Goal: Task Accomplishment & Management: Use online tool/utility

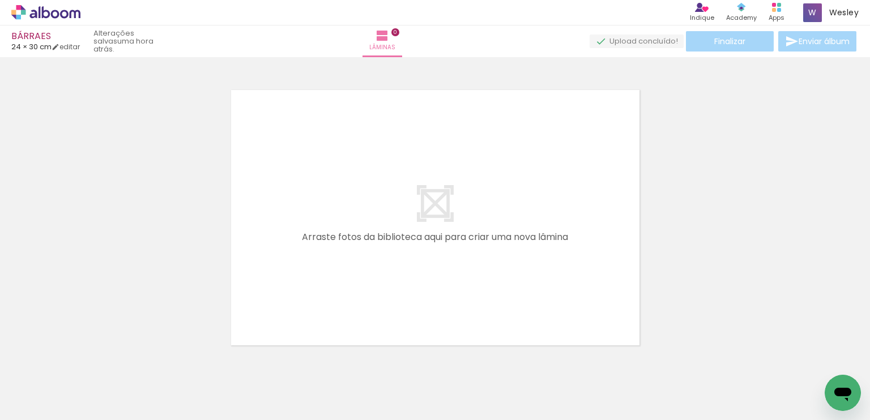
scroll to position [0, 1742]
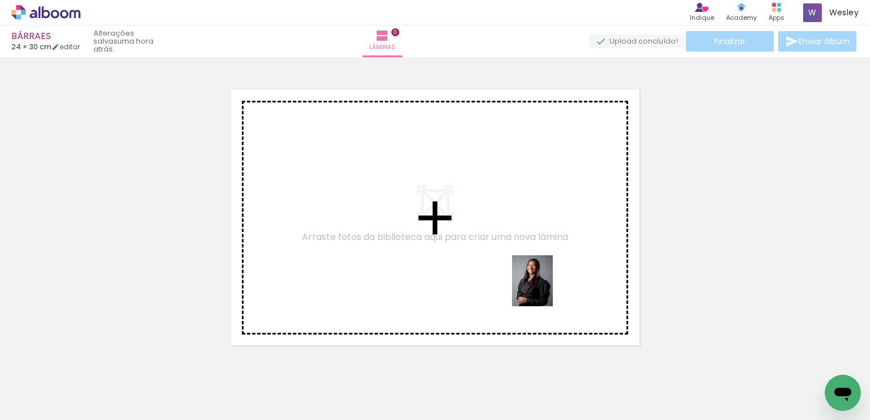
drag, startPoint x: 545, startPoint y: 386, endPoint x: 551, endPoint y: 274, distance: 112.4
click at [551, 274] on quentale-workspace at bounding box center [435, 210] width 870 height 420
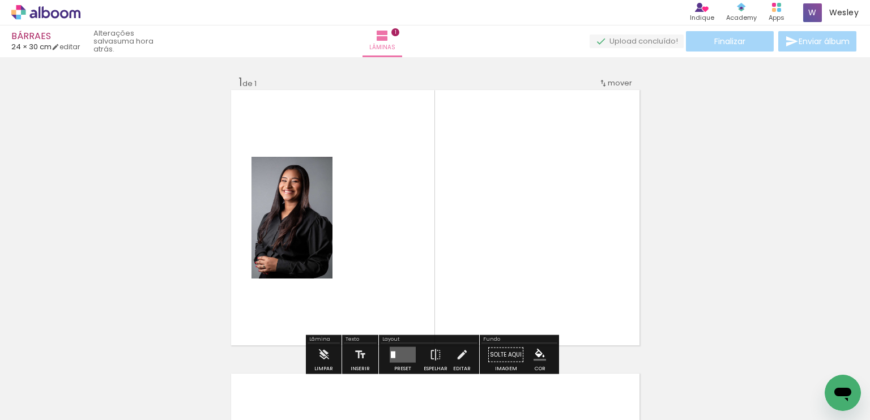
scroll to position [14, 0]
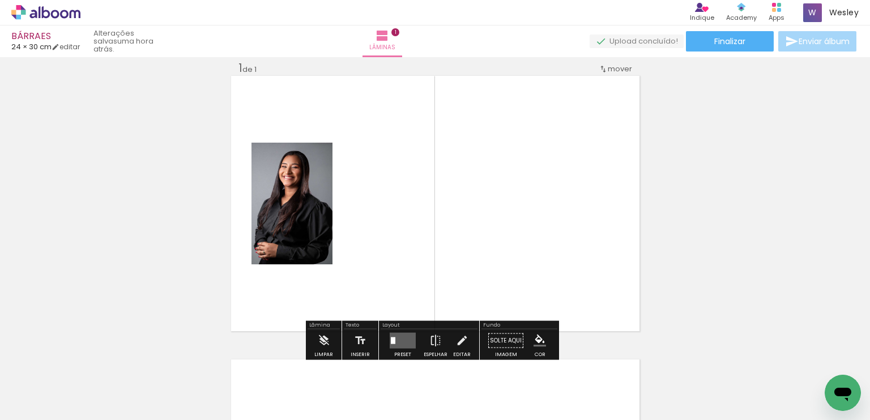
click at [398, 339] on quentale-layouter at bounding box center [403, 341] width 26 height 16
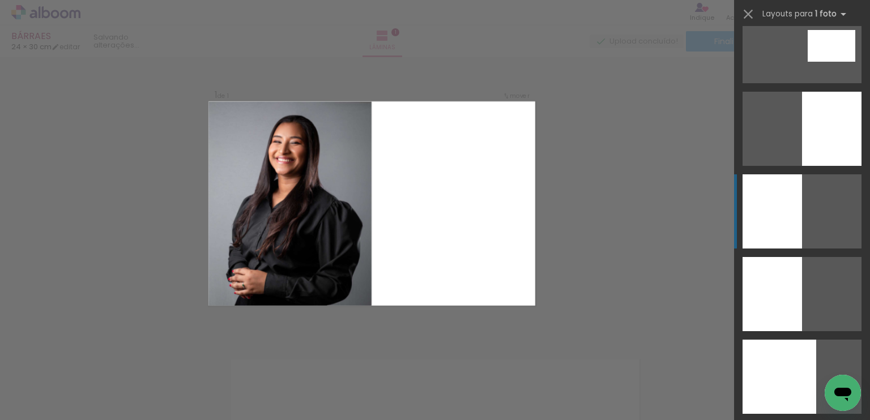
scroll to position [2720, 0]
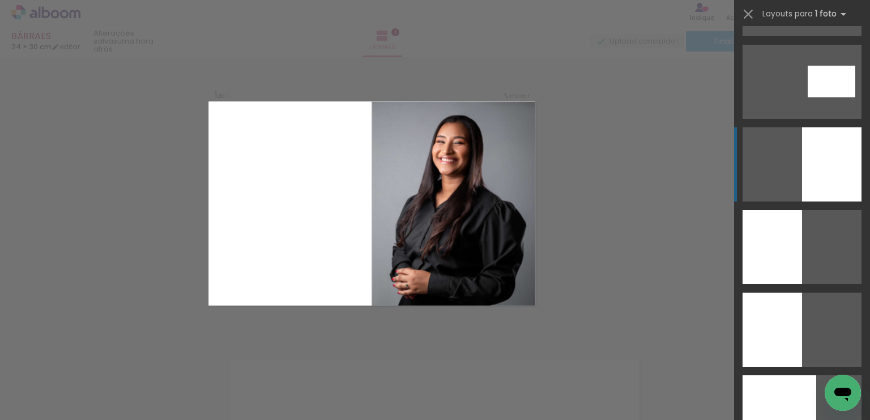
click at [832, 198] on div at bounding box center [831, 164] width 59 height 74
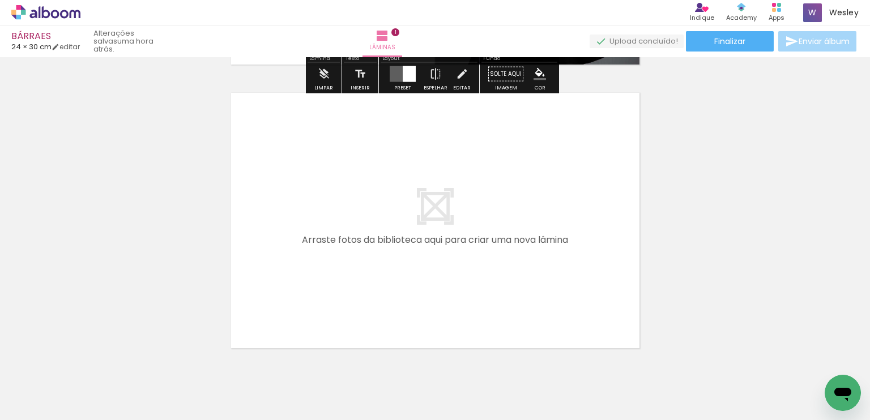
scroll to position [297, 0]
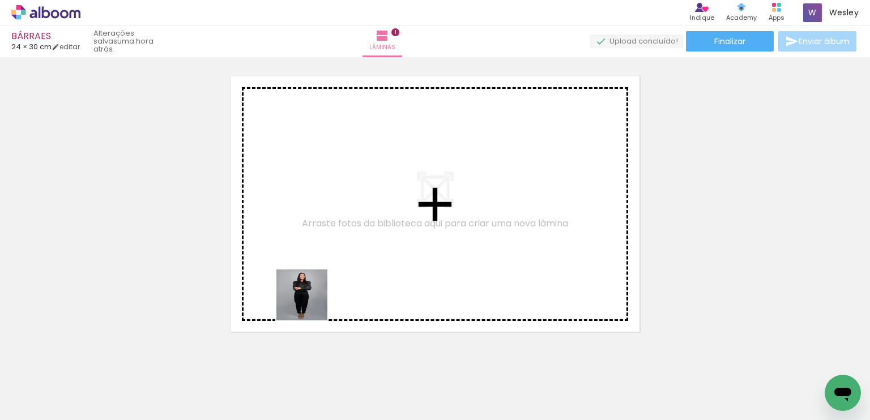
drag, startPoint x: 280, startPoint y: 386, endPoint x: 349, endPoint y: 354, distance: 76.3
click at [319, 290] on quentale-workspace at bounding box center [435, 210] width 870 height 420
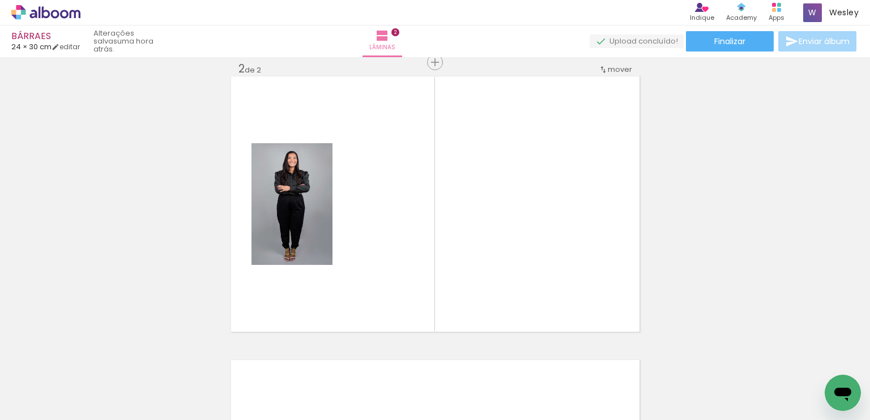
scroll to position [298, 0]
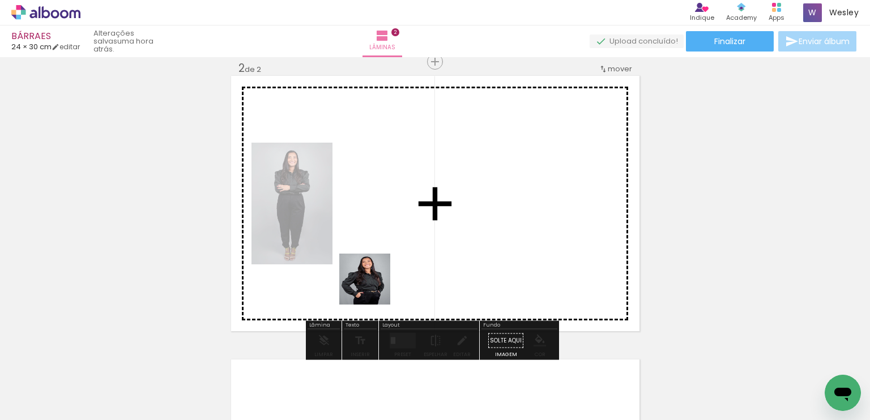
drag, startPoint x: 342, startPoint y: 382, endPoint x: 410, endPoint y: 338, distance: 80.3
click at [374, 287] on quentale-workspace at bounding box center [435, 210] width 870 height 420
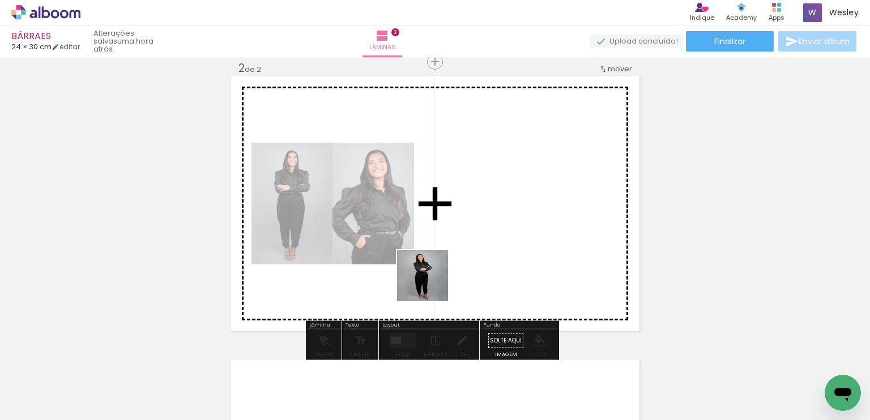
drag, startPoint x: 412, startPoint y: 379, endPoint x: 440, endPoint y: 255, distance: 126.6
click at [440, 255] on quentale-workspace at bounding box center [435, 210] width 870 height 420
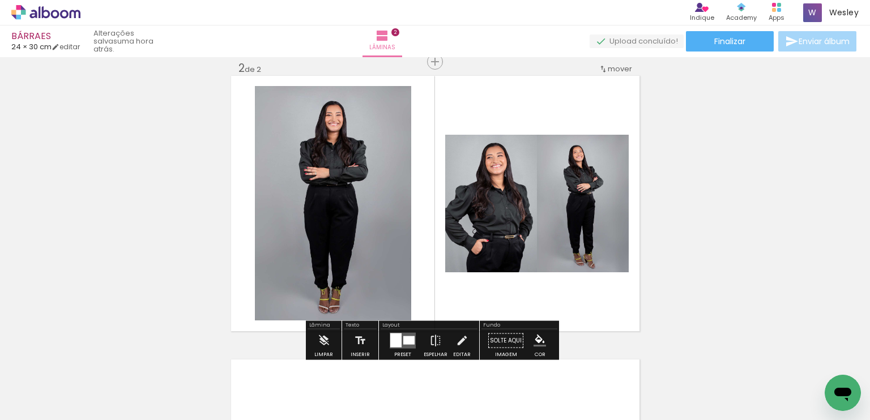
drag, startPoint x: 475, startPoint y: 369, endPoint x: 565, endPoint y: 351, distance: 92.0
click at [478, 269] on quentale-workspace at bounding box center [435, 210] width 870 height 420
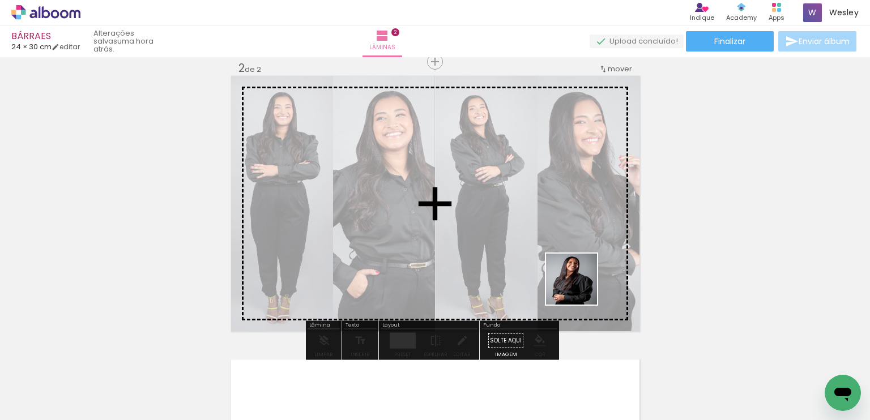
drag, startPoint x: 607, startPoint y: 387, endPoint x: 567, endPoint y: 257, distance: 136.4
click at [576, 270] on quentale-workspace at bounding box center [435, 210] width 870 height 420
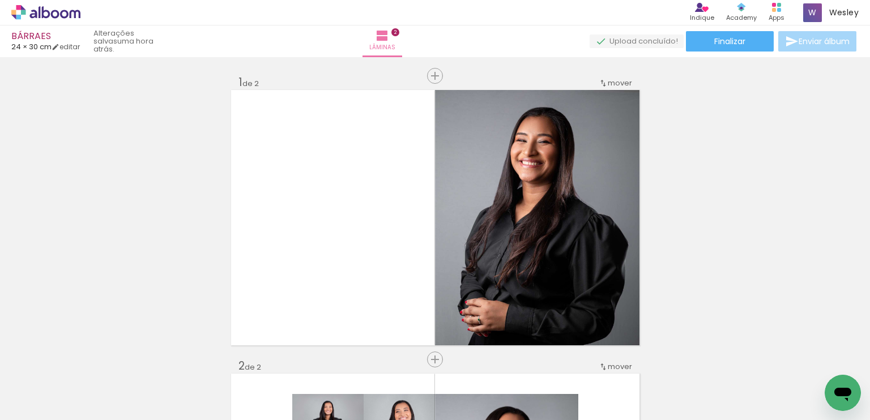
scroll to position [283, 0]
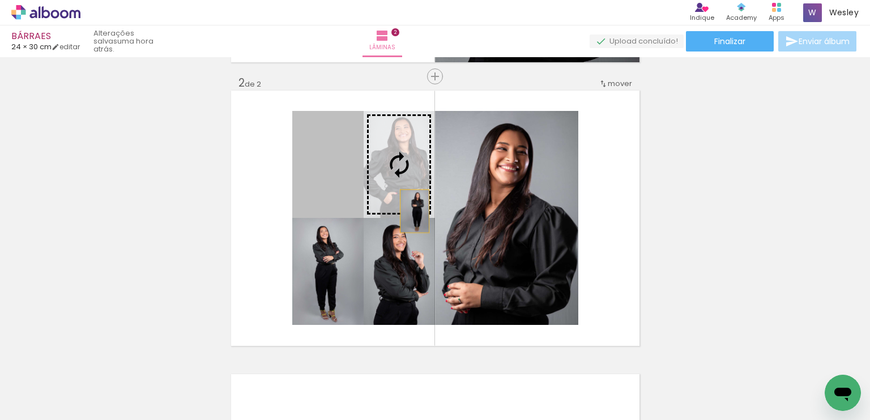
drag, startPoint x: 320, startPoint y: 192, endPoint x: 496, endPoint y: 217, distance: 178.1
click at [0, 0] on slot at bounding box center [0, 0] width 0 height 0
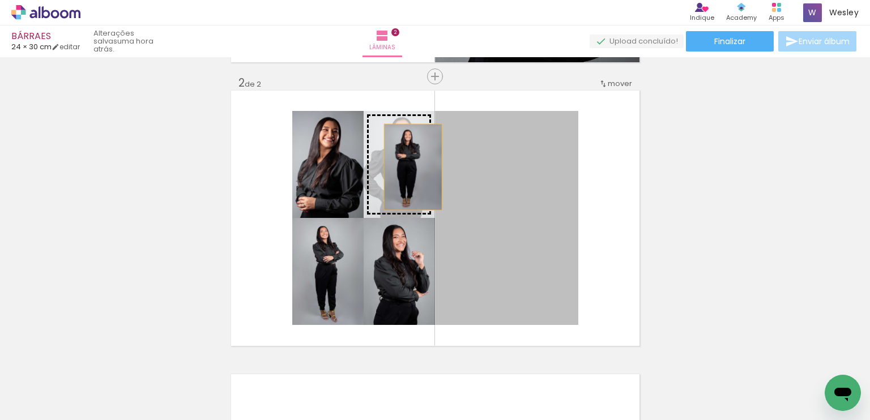
drag, startPoint x: 531, startPoint y: 199, endPoint x: 399, endPoint y: 163, distance: 137.5
click at [0, 0] on slot at bounding box center [0, 0] width 0 height 0
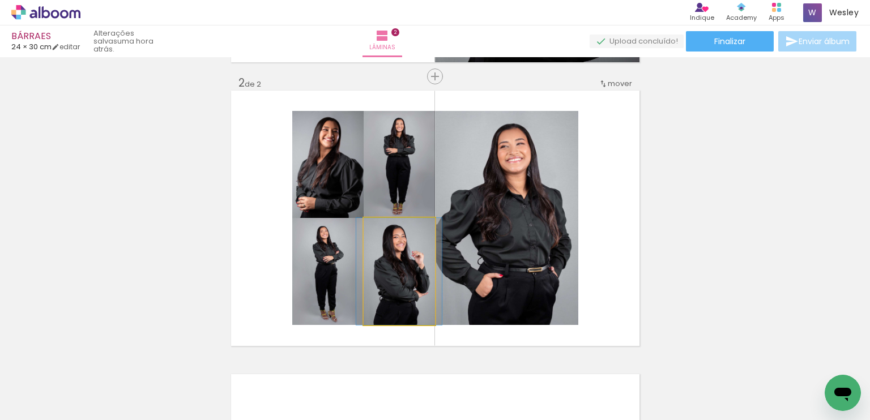
drag, startPoint x: 404, startPoint y: 263, endPoint x: 556, endPoint y: 220, distance: 157.7
click at [0, 0] on slot at bounding box center [0, 0] width 0 height 0
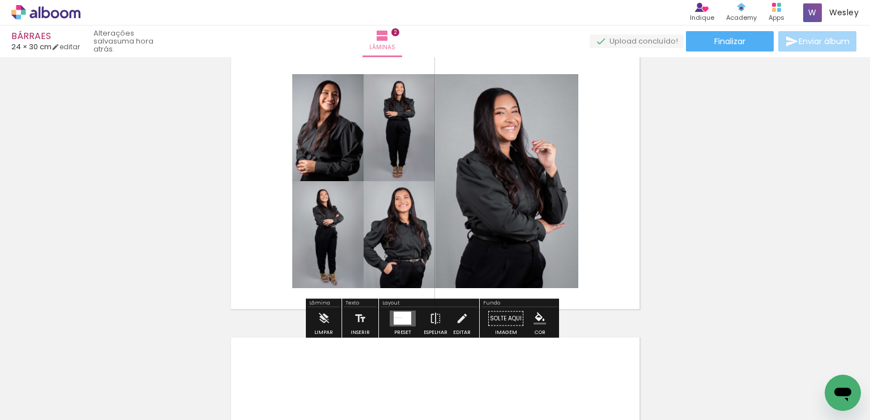
scroll to position [340, 0]
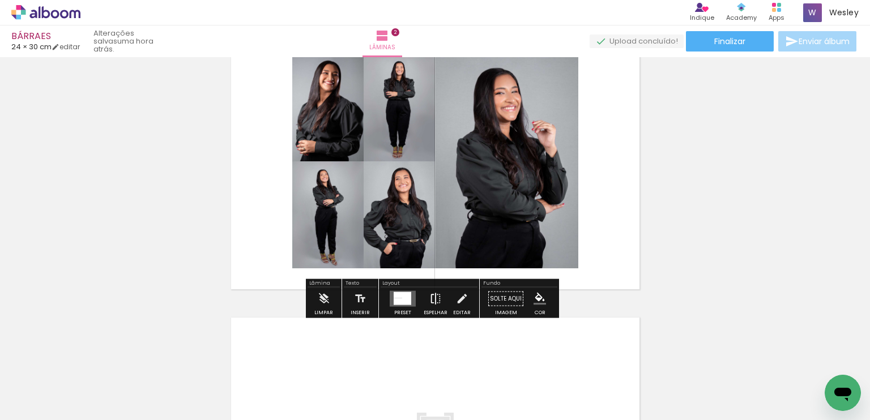
click at [429, 298] on iron-icon at bounding box center [435, 299] width 12 height 23
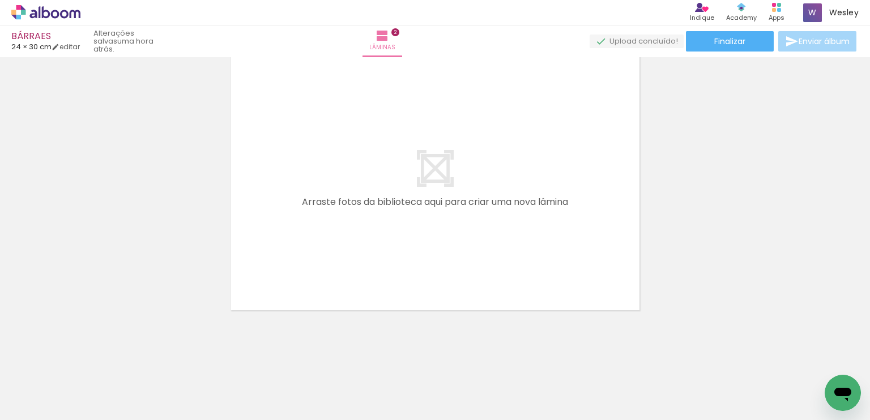
scroll to position [0, 2153]
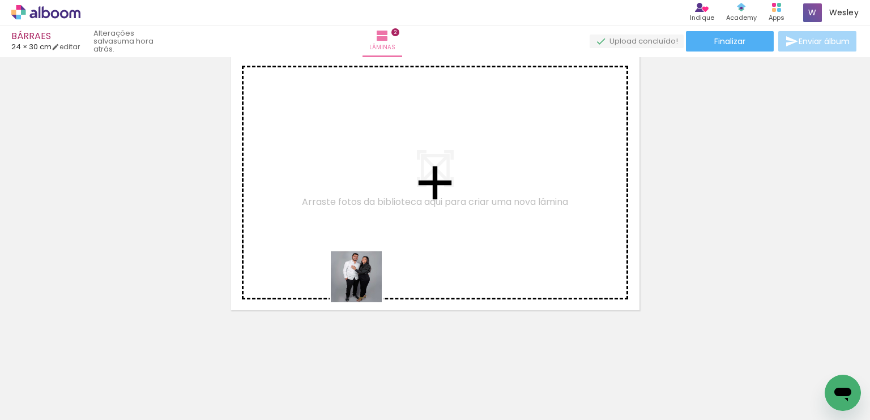
drag, startPoint x: 444, startPoint y: 381, endPoint x: 432, endPoint y: 343, distance: 40.0
click at [364, 284] on quentale-workspace at bounding box center [435, 210] width 870 height 420
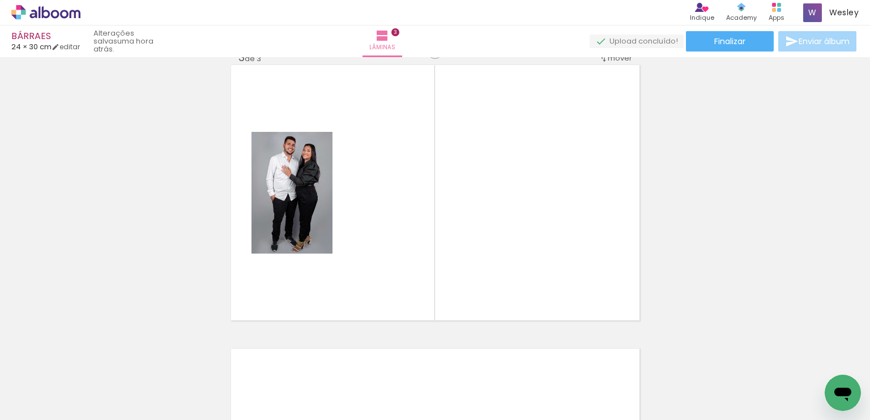
scroll to position [582, 0]
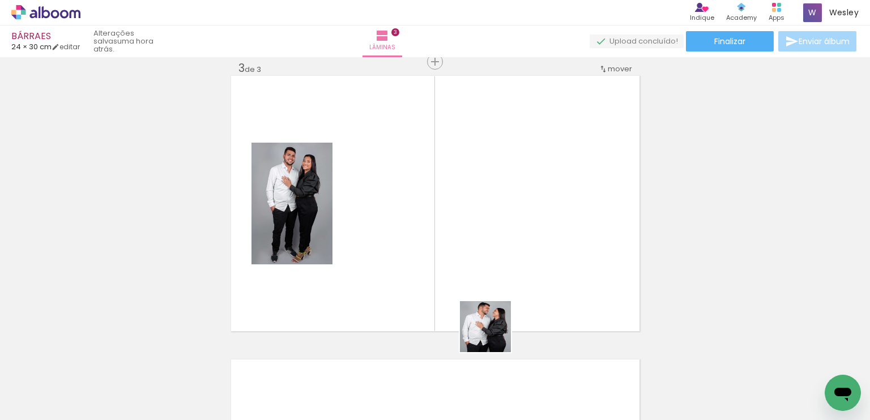
drag, startPoint x: 503, startPoint y: 377, endPoint x: 457, endPoint y: 303, distance: 87.1
click at [474, 277] on quentale-workspace at bounding box center [435, 210] width 870 height 420
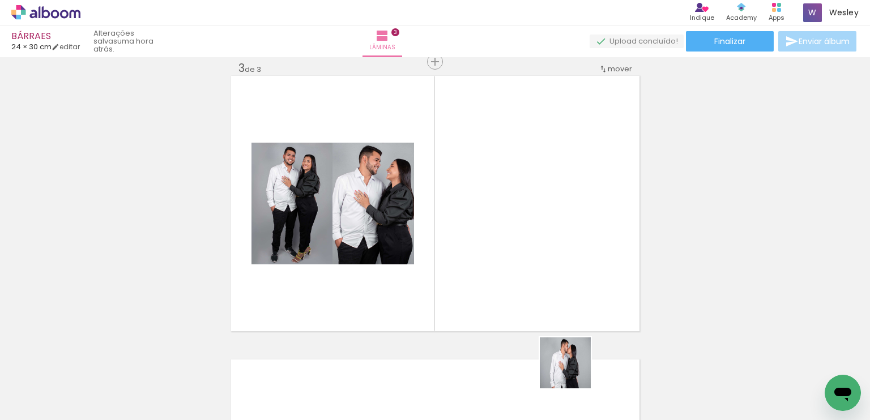
drag, startPoint x: 576, startPoint y: 391, endPoint x: 526, endPoint y: 249, distance: 150.9
click at [526, 249] on quentale-workspace at bounding box center [435, 210] width 870 height 420
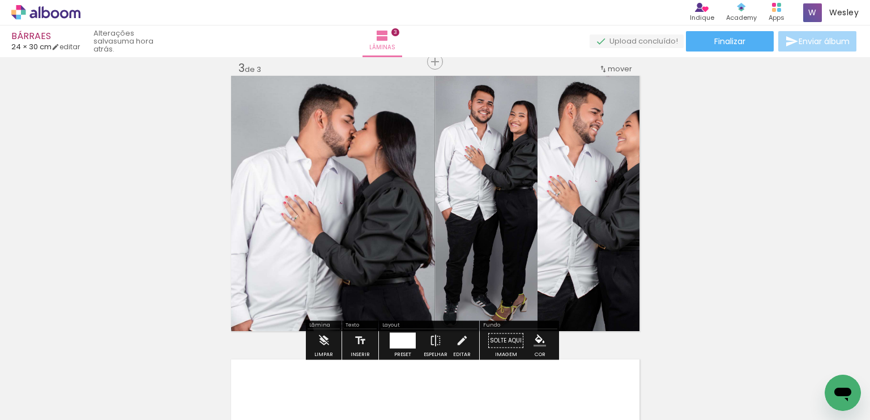
click at [410, 347] on div at bounding box center [413, 341] width 6 height 16
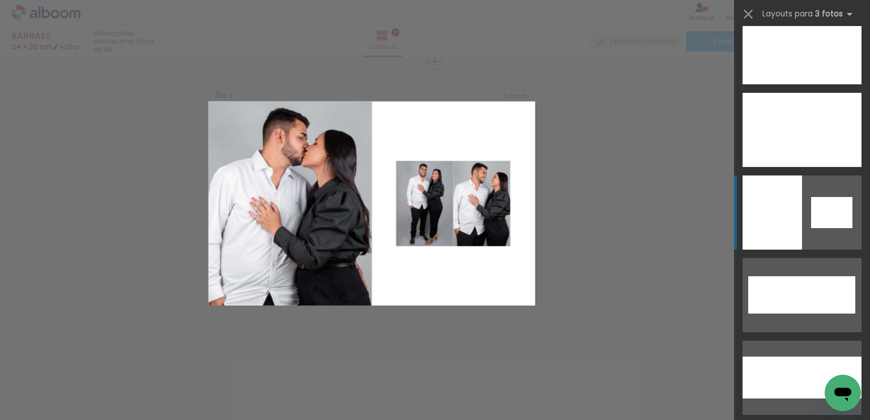
scroll to position [113, 0]
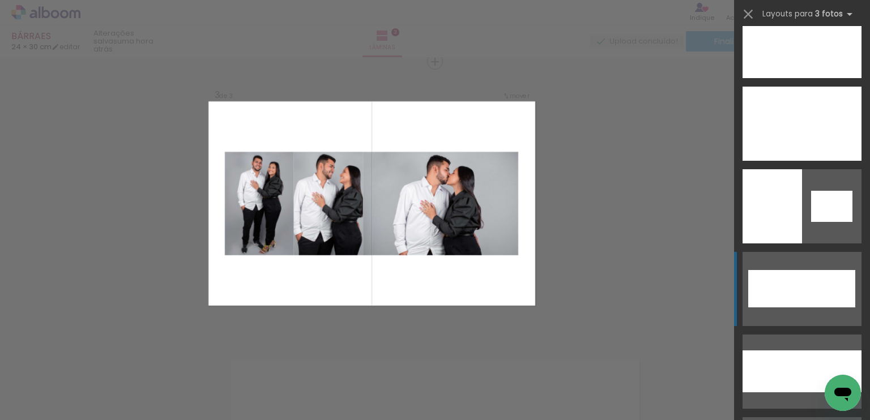
click at [806, 292] on div at bounding box center [827, 288] width 57 height 37
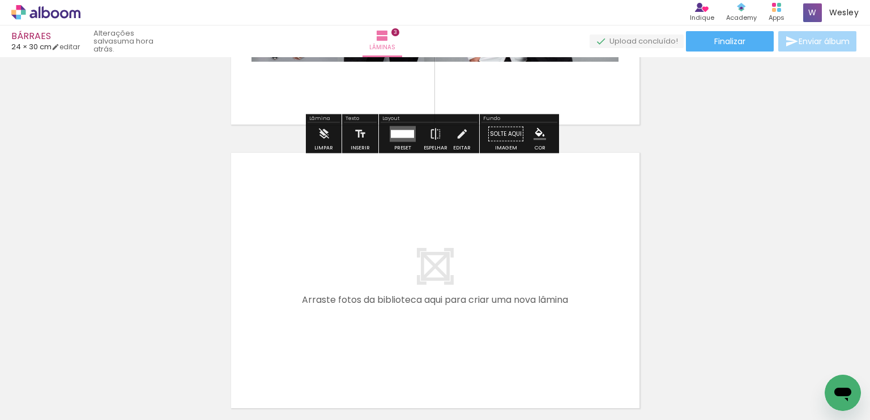
scroll to position [809, 0]
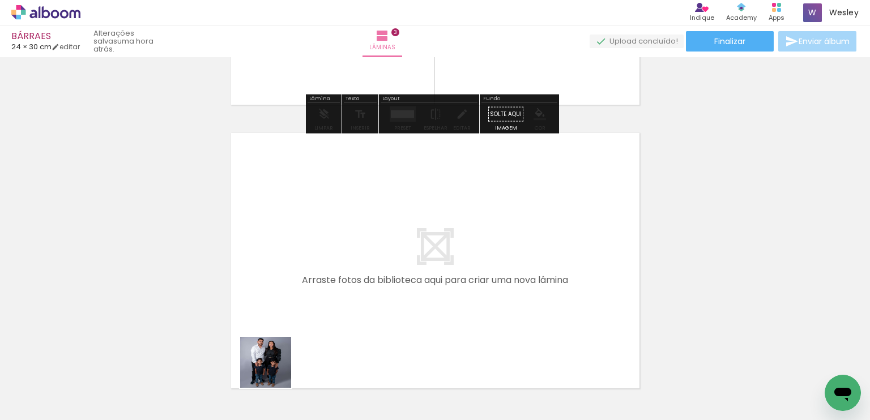
drag, startPoint x: 262, startPoint y: 392, endPoint x: 327, endPoint y: 360, distance: 72.5
click at [317, 309] on quentale-workspace at bounding box center [435, 210] width 870 height 420
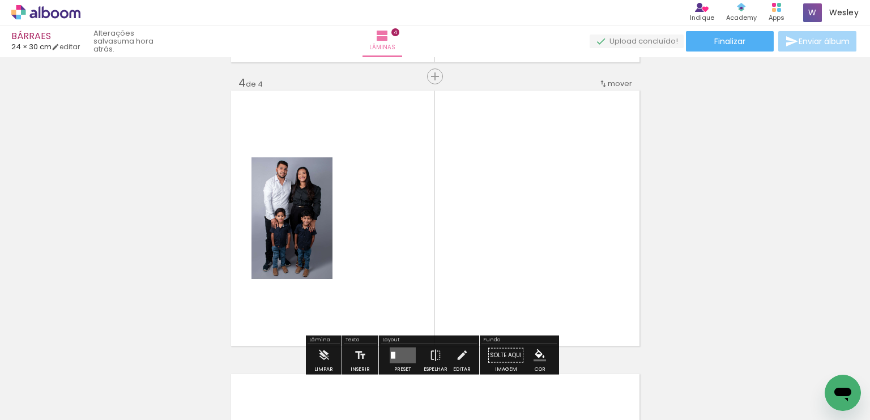
scroll to position [866, 0]
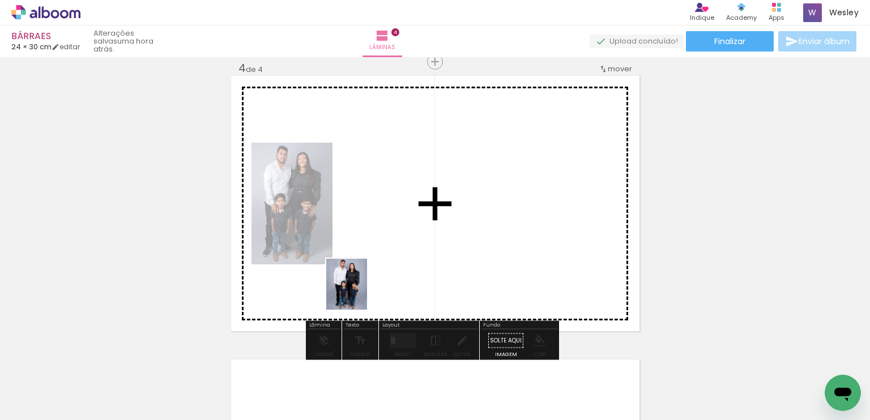
drag, startPoint x: 321, startPoint y: 389, endPoint x: 401, endPoint y: 343, distance: 92.4
click at [360, 292] on quentale-workspace at bounding box center [435, 210] width 870 height 420
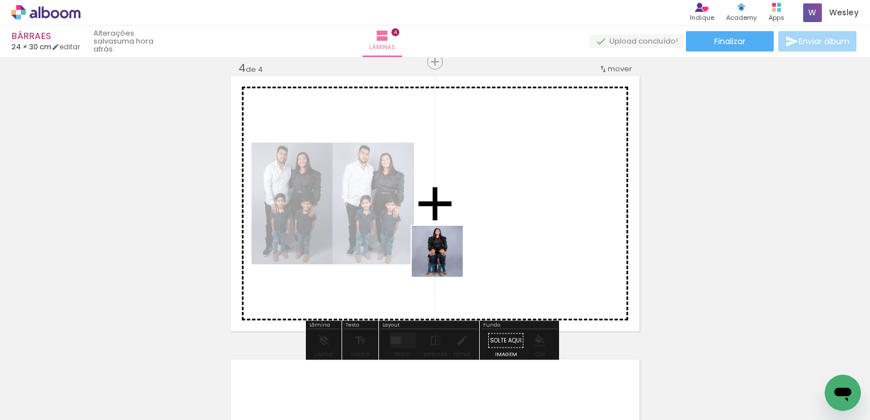
drag, startPoint x: 385, startPoint y: 372, endPoint x: 494, endPoint y: 233, distance: 176.4
click at [494, 233] on quentale-workspace at bounding box center [435, 210] width 870 height 420
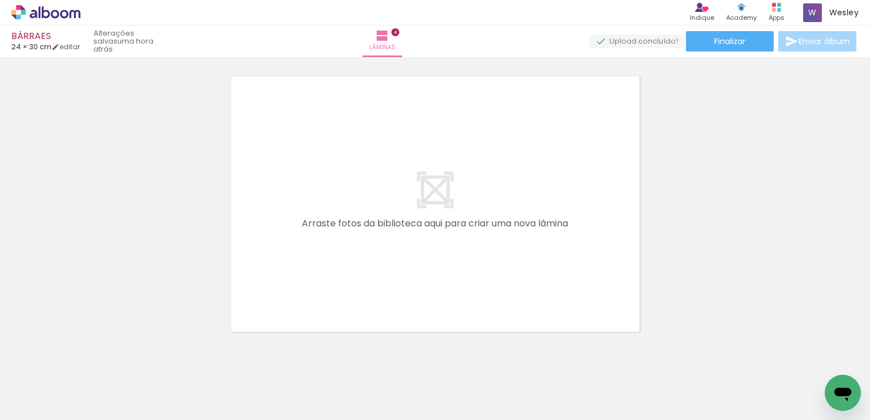
scroll to position [0, 2528]
drag, startPoint x: 270, startPoint y: 385, endPoint x: 333, endPoint y: 339, distance: 77.9
click at [315, 274] on quentale-workspace at bounding box center [435, 210] width 870 height 420
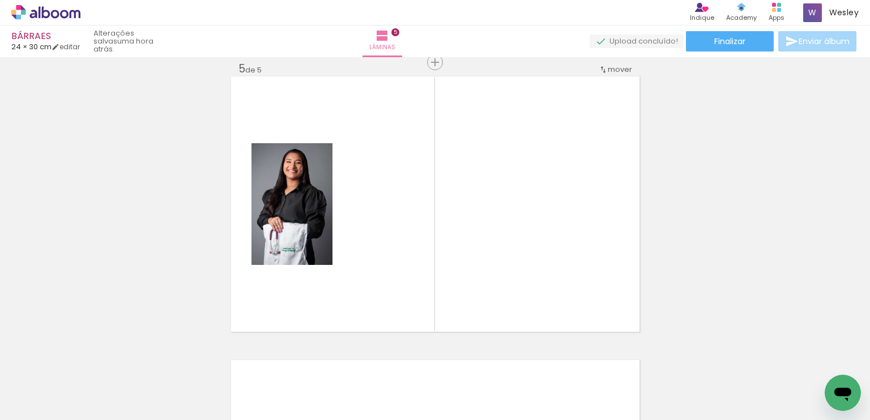
scroll to position [1150, 0]
drag, startPoint x: 324, startPoint y: 372, endPoint x: 376, endPoint y: 258, distance: 125.0
click at [376, 258] on quentale-workspace at bounding box center [435, 210] width 870 height 420
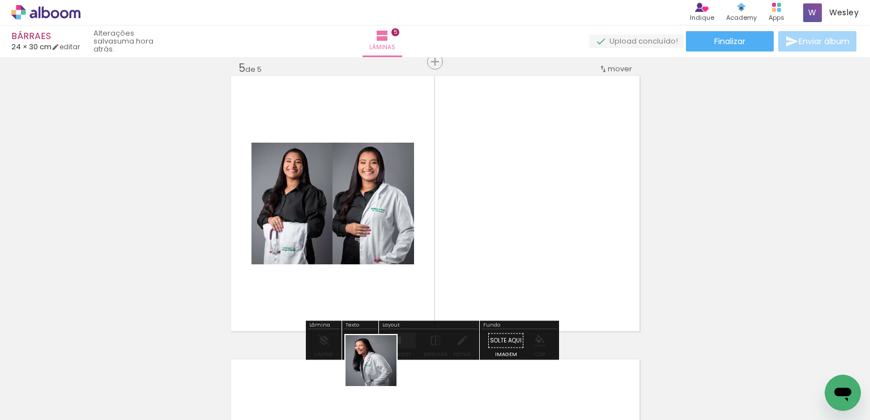
drag, startPoint x: 374, startPoint y: 380, endPoint x: 453, endPoint y: 352, distance: 83.7
click at [423, 258] on quentale-workspace at bounding box center [435, 210] width 870 height 420
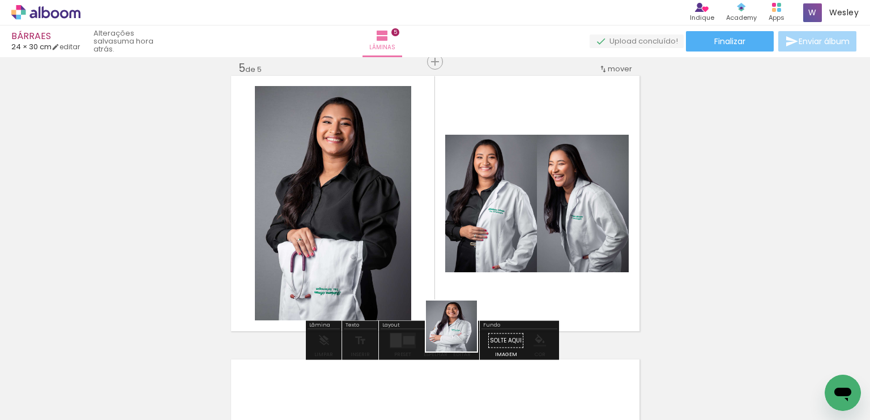
drag, startPoint x: 454, startPoint y: 377, endPoint x: 538, endPoint y: 337, distance: 93.5
click at [478, 240] on quentale-workspace at bounding box center [435, 210] width 870 height 420
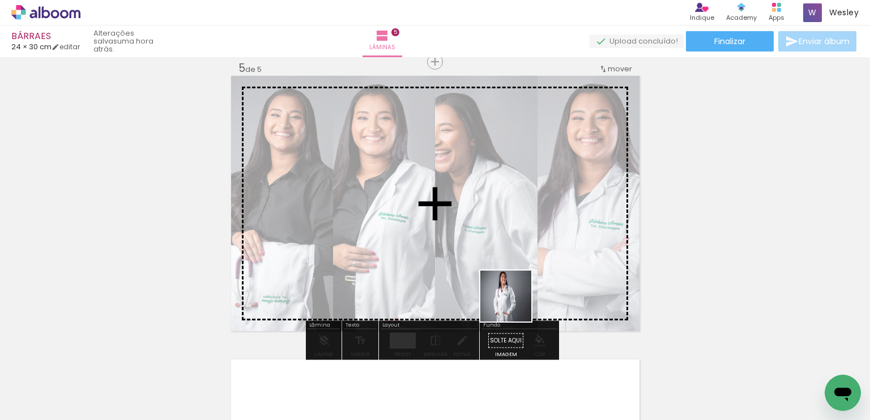
drag, startPoint x: 526, startPoint y: 369, endPoint x: 594, endPoint y: 347, distance: 71.3
click at [508, 283] on quentale-workspace at bounding box center [435, 210] width 870 height 420
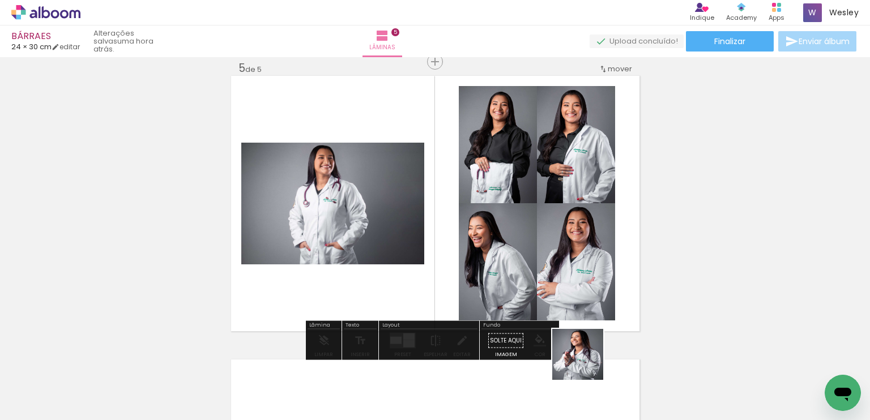
drag, startPoint x: 586, startPoint y: 364, endPoint x: 623, endPoint y: 359, distance: 37.2
click at [558, 298] on quentale-workspace at bounding box center [435, 210] width 870 height 420
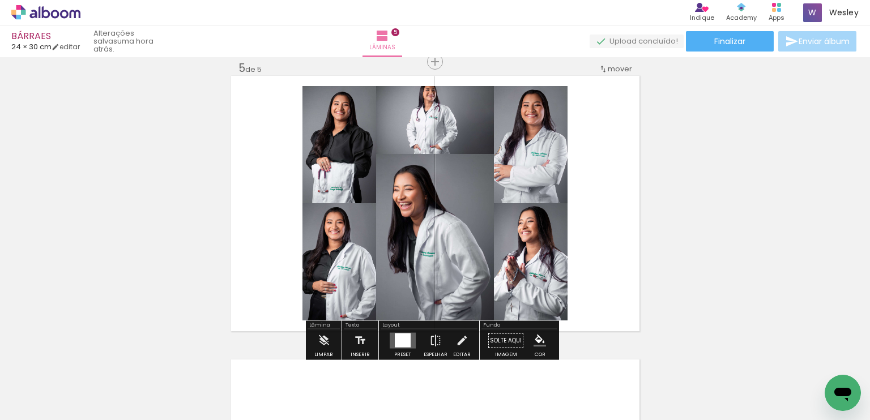
drag, startPoint x: 645, startPoint y: 394, endPoint x: 576, endPoint y: 276, distance: 137.4
click at [576, 276] on quentale-workspace at bounding box center [435, 210] width 870 height 420
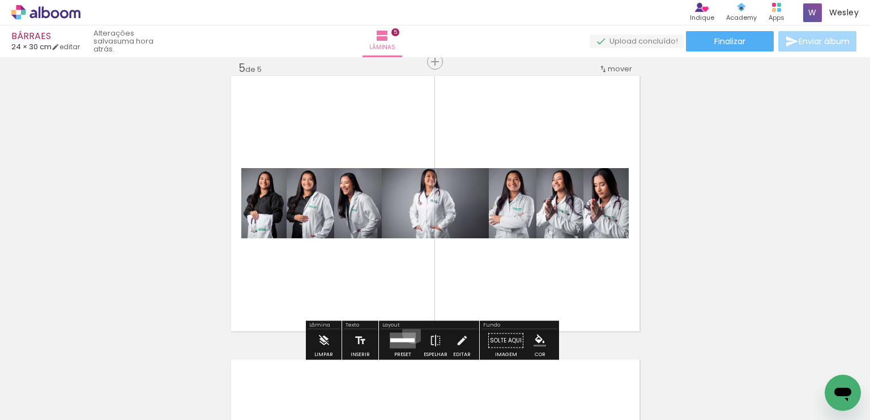
drag, startPoint x: 411, startPoint y: 332, endPoint x: 595, endPoint y: 296, distance: 187.6
click at [411, 333] on quentale-layouter at bounding box center [403, 341] width 26 height 16
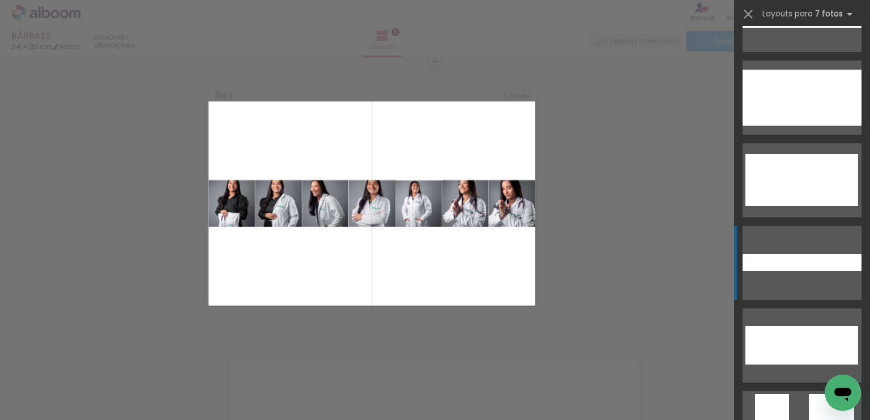
scroll to position [4306, 0]
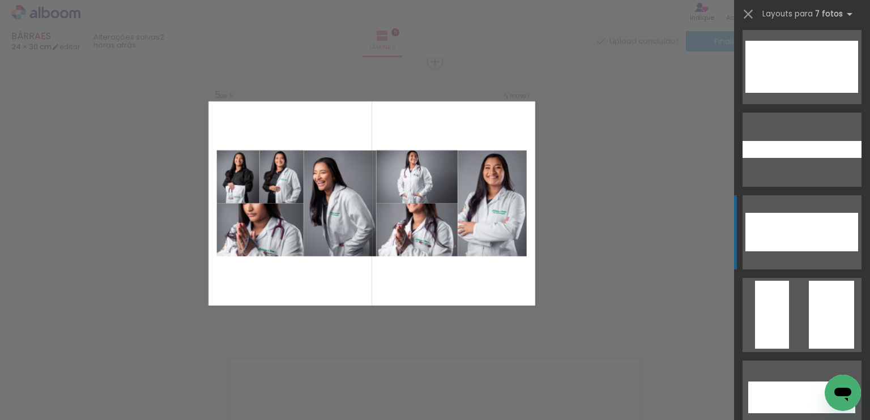
click at [806, 219] on div at bounding box center [819, 222] width 31 height 19
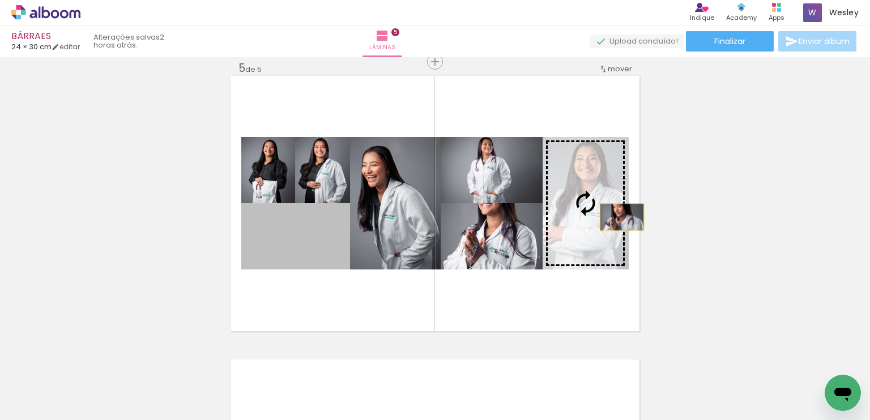
drag, startPoint x: 275, startPoint y: 249, endPoint x: 586, endPoint y: 206, distance: 314.6
click at [0, 0] on slot at bounding box center [0, 0] width 0 height 0
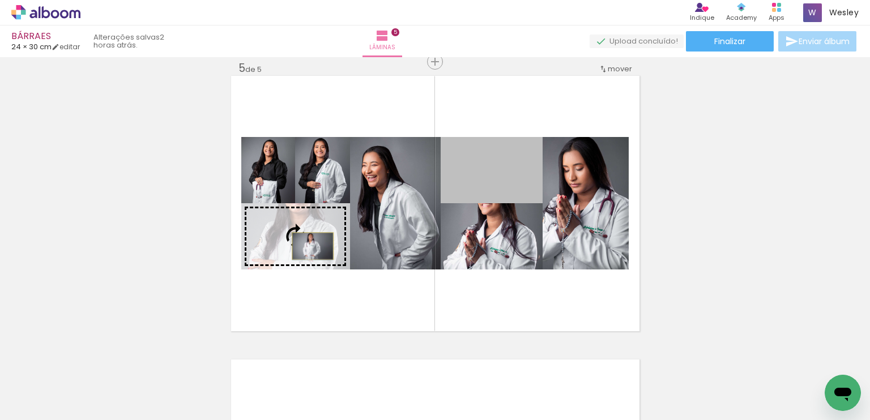
drag, startPoint x: 486, startPoint y: 177, endPoint x: 308, endPoint y: 246, distance: 190.7
click at [0, 0] on slot at bounding box center [0, 0] width 0 height 0
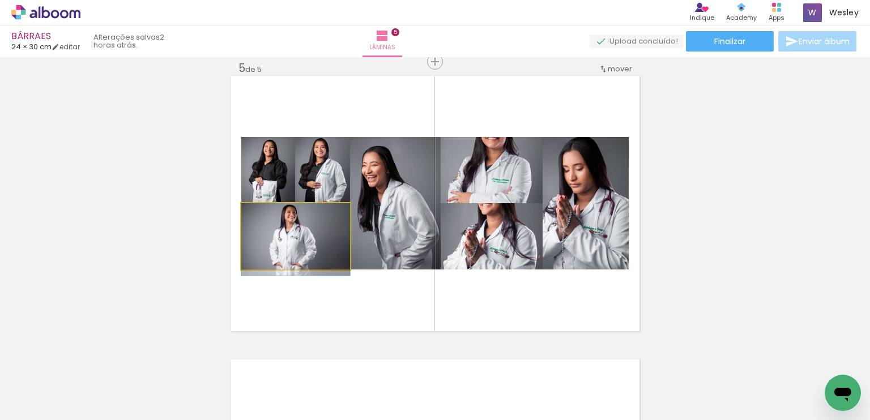
drag, startPoint x: 303, startPoint y: 244, endPoint x: 303, endPoint y: 253, distance: 9.6
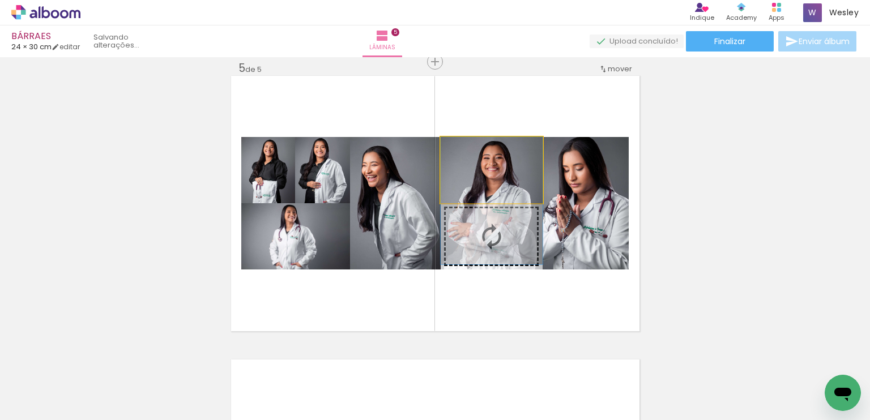
drag, startPoint x: 489, startPoint y: 177, endPoint x: 490, endPoint y: 208, distance: 30.6
click at [0, 0] on slot at bounding box center [0, 0] width 0 height 0
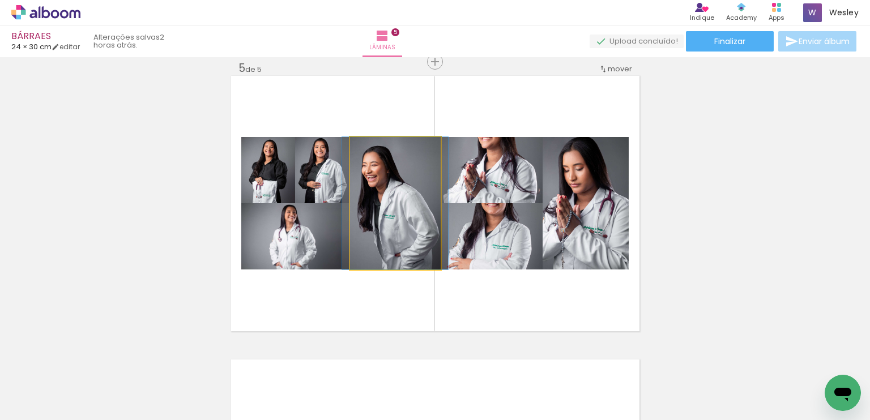
click at [397, 217] on quentale-photo at bounding box center [395, 203] width 91 height 133
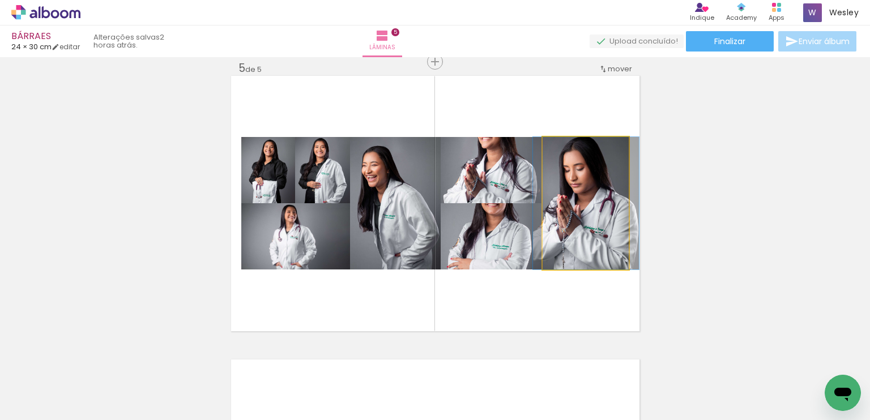
drag, startPoint x: 589, startPoint y: 201, endPoint x: 589, endPoint y: 211, distance: 9.6
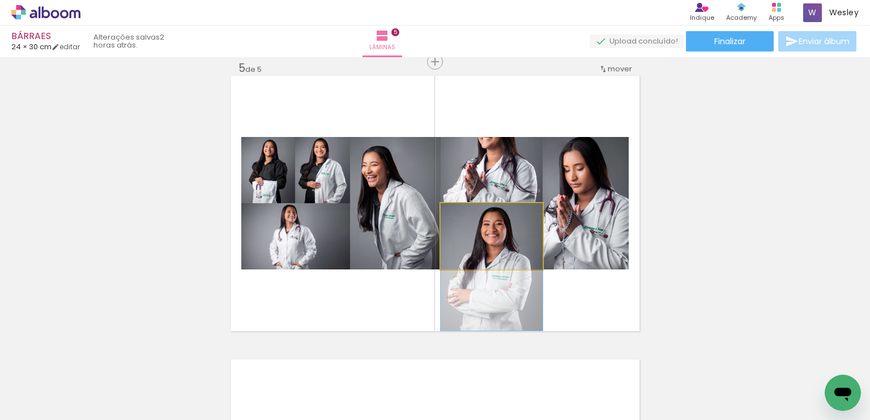
drag, startPoint x: 495, startPoint y: 242, endPoint x: 490, endPoint y: 274, distance: 32.2
click at [490, 274] on quentale-layouter at bounding box center [435, 204] width 409 height 256
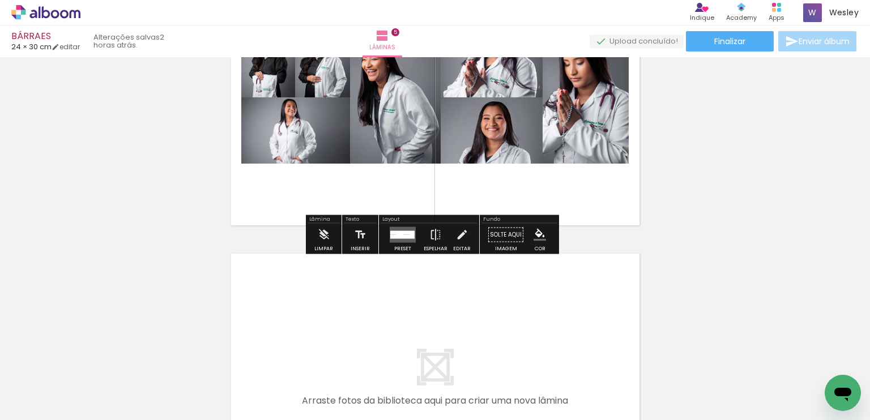
scroll to position [1320, 0]
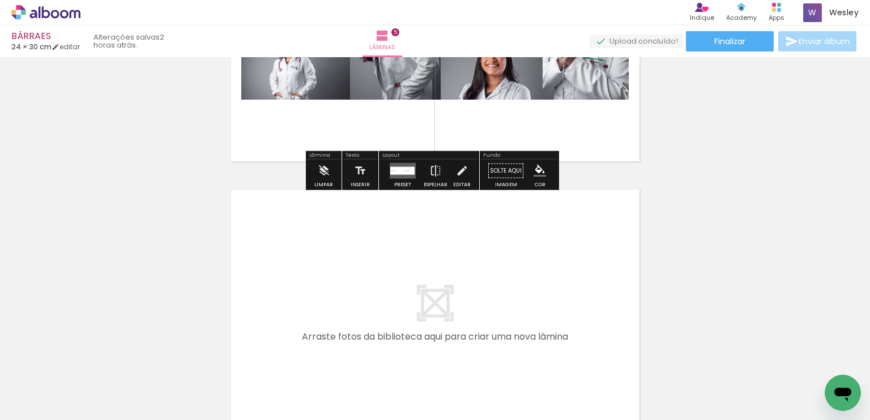
drag, startPoint x: 229, startPoint y: 389, endPoint x: 292, endPoint y: 388, distance: 63.5
click at [270, 309] on quentale-workspace at bounding box center [435, 210] width 870 height 420
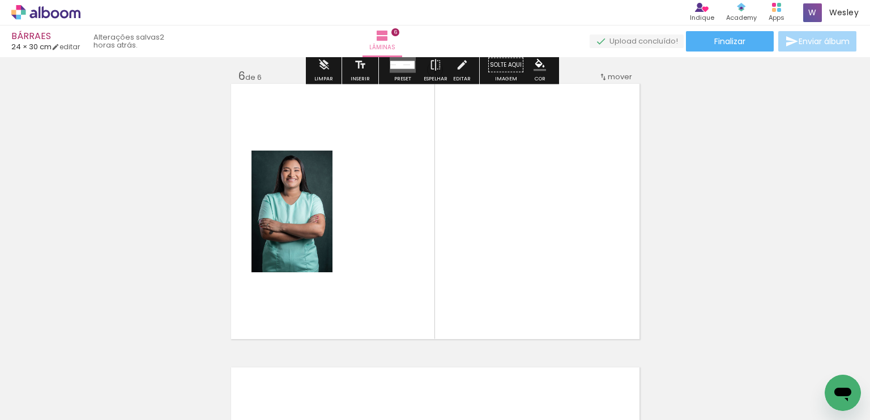
scroll to position [1434, 0]
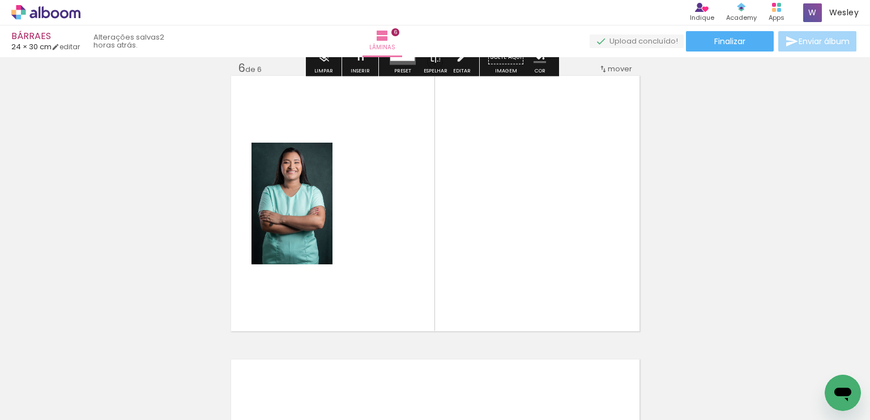
drag, startPoint x: 292, startPoint y: 388, endPoint x: 356, endPoint y: 380, distance: 64.0
click at [318, 301] on quentale-workspace at bounding box center [435, 210] width 870 height 420
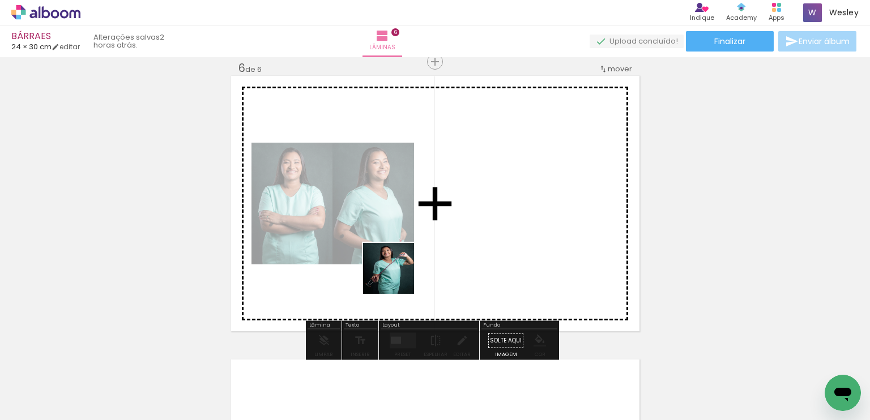
drag, startPoint x: 363, startPoint y: 350, endPoint x: 410, endPoint y: 358, distance: 48.3
click at [398, 276] on quentale-workspace at bounding box center [435, 210] width 870 height 420
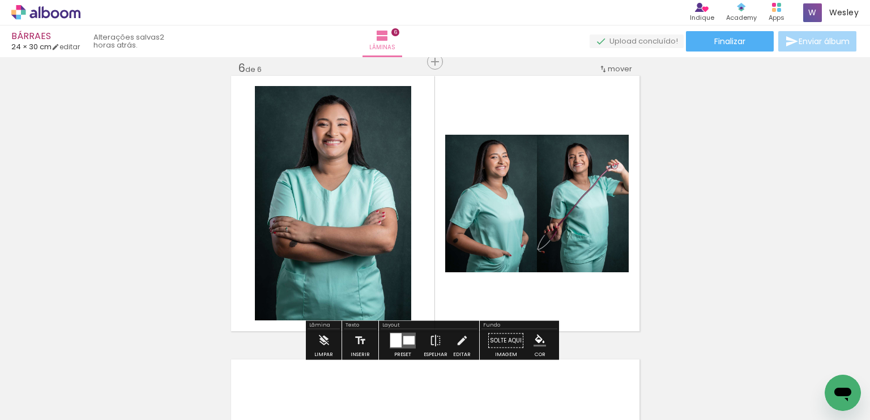
drag, startPoint x: 407, startPoint y: 378, endPoint x: 467, endPoint y: 360, distance: 62.2
click at [445, 242] on quentale-workspace at bounding box center [435, 210] width 870 height 420
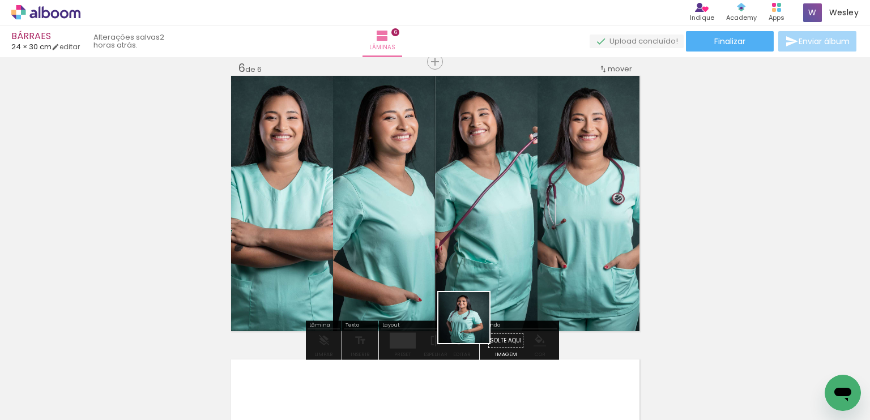
drag, startPoint x: 472, startPoint y: 380, endPoint x: 522, endPoint y: 378, distance: 50.5
click at [473, 283] on quentale-workspace at bounding box center [435, 210] width 870 height 420
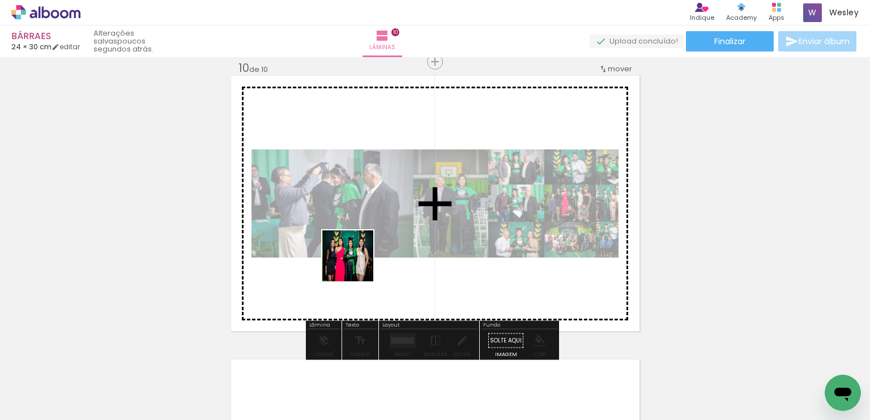
drag, startPoint x: 294, startPoint y: 383, endPoint x: 356, endPoint y: 265, distance: 134.1
click at [356, 265] on quentale-workspace at bounding box center [435, 210] width 870 height 420
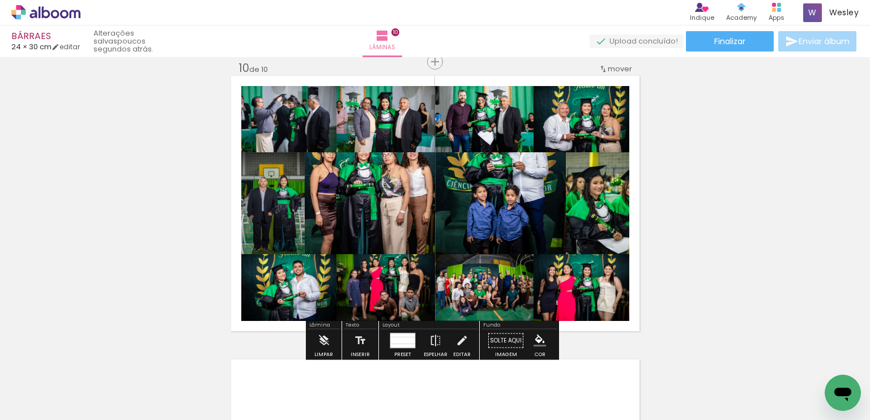
scroll to position [0, 1033]
click at [356, 265] on quentale-layouter at bounding box center [435, 204] width 409 height 256
drag, startPoint x: 399, startPoint y: 344, endPoint x: 561, endPoint y: 274, distance: 176.6
click at [0, 0] on slot at bounding box center [0, 0] width 0 height 0
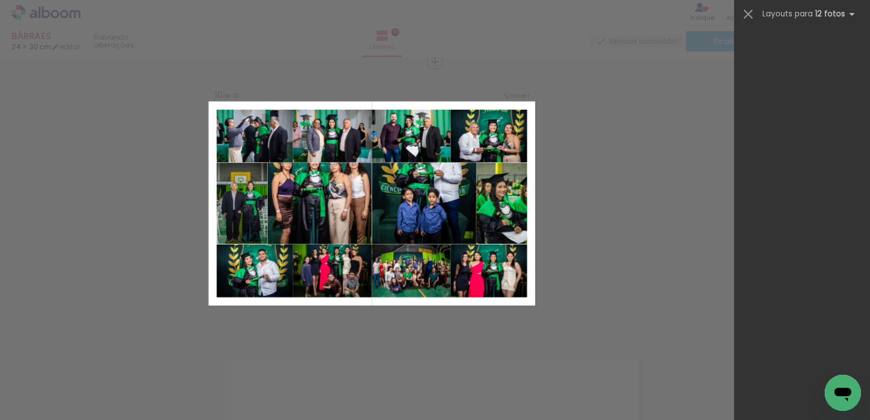
scroll to position [0, 0]
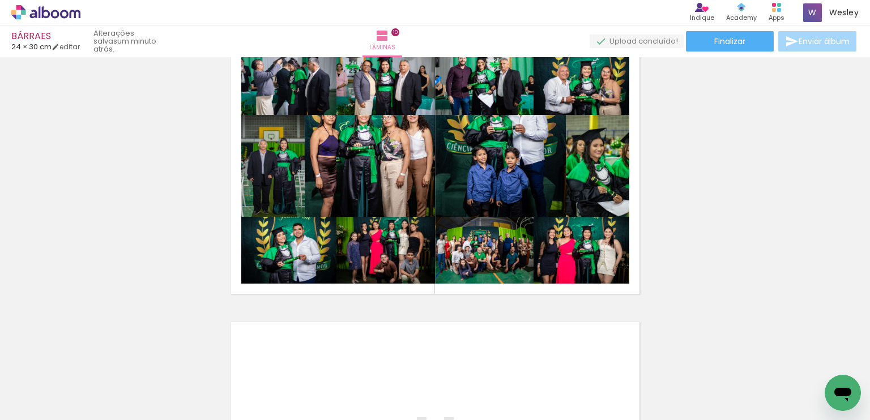
scroll to position [2720, 0]
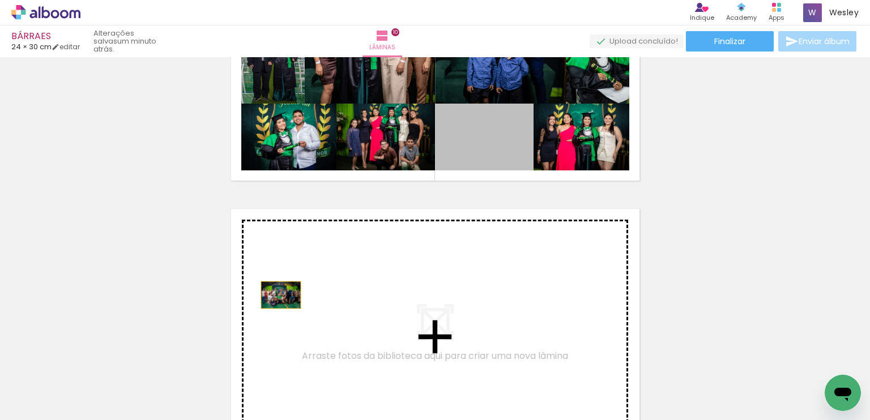
drag, startPoint x: 477, startPoint y: 156, endPoint x: 394, endPoint y: 132, distance: 86.8
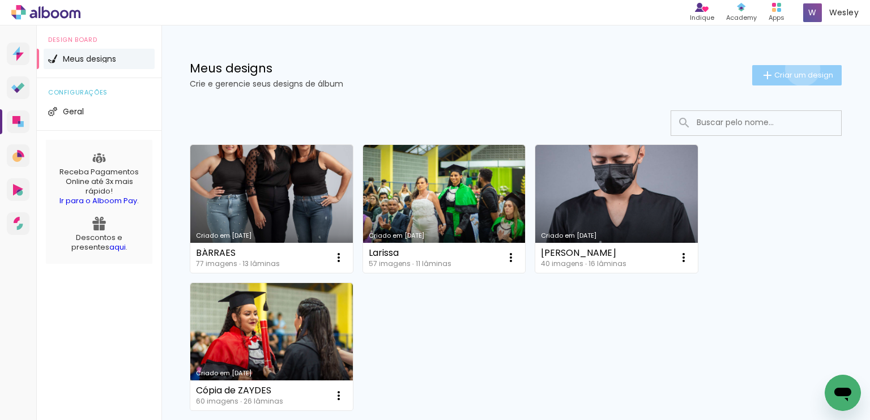
click at [792, 69] on paper-button "Criar um design" at bounding box center [797, 75] width 90 height 20
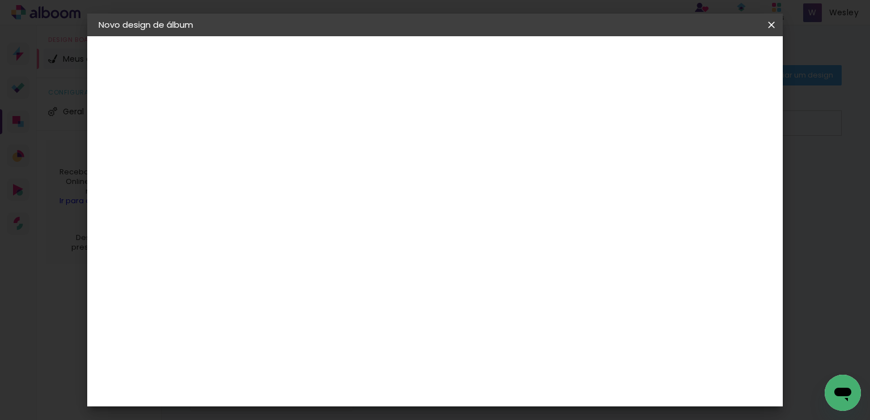
click at [284, 160] on input at bounding box center [284, 152] width 0 height 18
type input "NATÁLIA"
type paper-input "NATÁLIA"
click at [0, 0] on slot "Avançar" at bounding box center [0, 0] width 0 height 0
click at [0, 0] on slot "Tamanho Livre" at bounding box center [0, 0] width 0 height 0
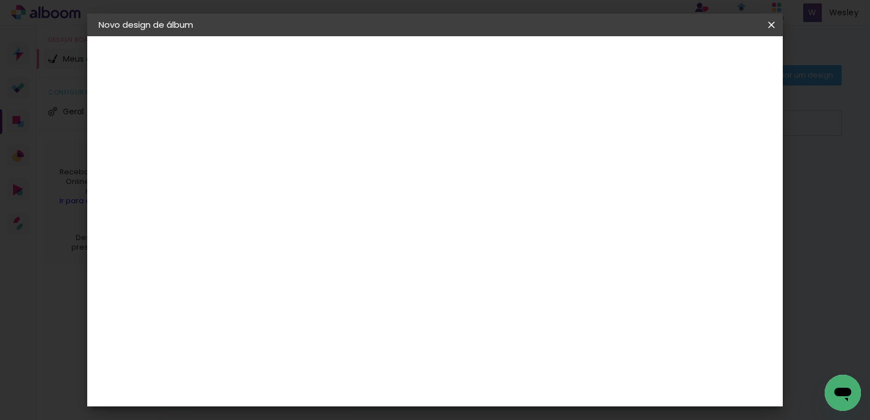
click at [496, 65] on paper-button "Avançar" at bounding box center [468, 59] width 56 height 19
type input "1"
type paper-input "1"
click at [290, 131] on input "1" at bounding box center [276, 130] width 39 height 14
type input "0"
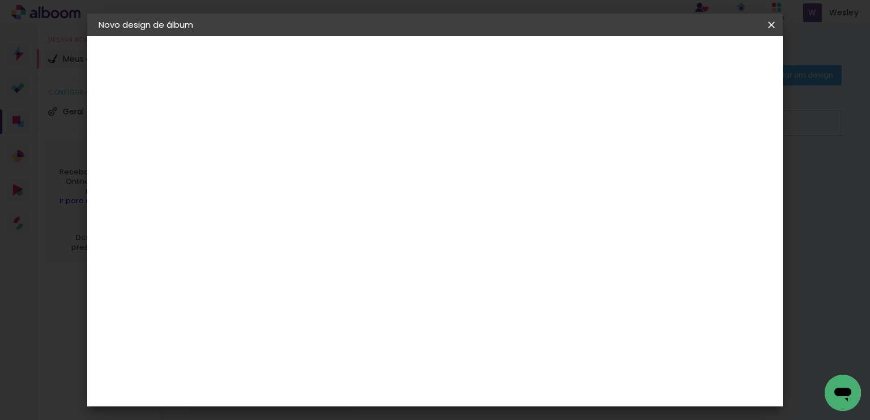
type paper-input "0"
click at [289, 131] on input "0" at bounding box center [276, 130] width 39 height 14
type input "4"
type paper-input "4"
click at [723, 178] on input "4" at bounding box center [714, 171] width 20 height 17
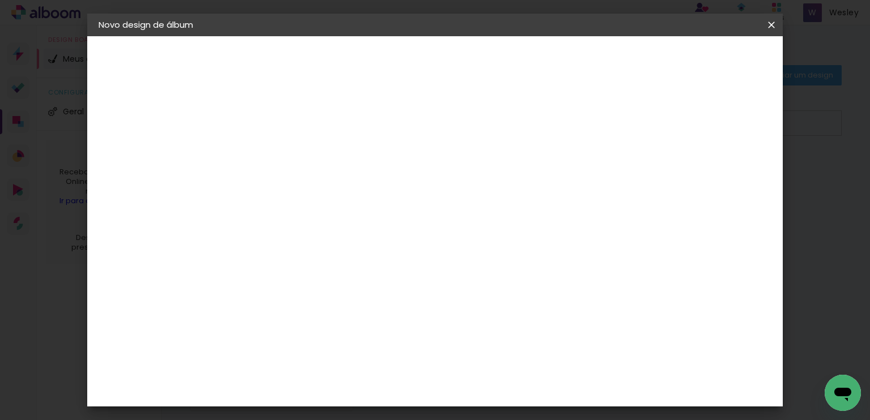
type input "3"
type paper-input "3"
click at [723, 178] on input "3" at bounding box center [715, 171] width 20 height 17
type input "2"
type paper-input "2"
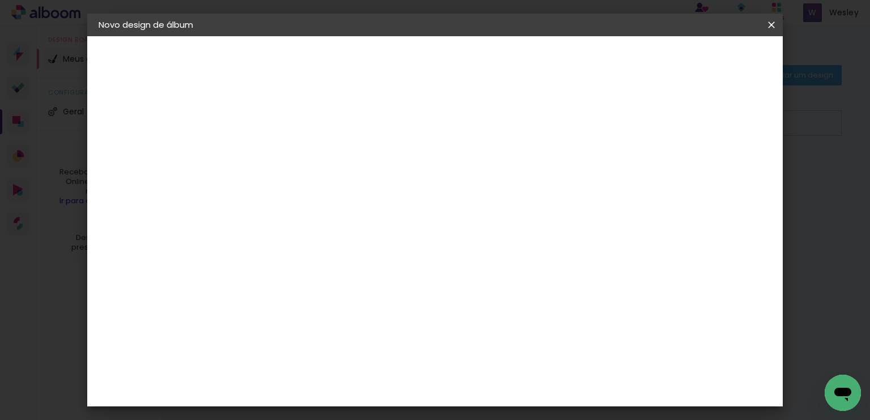
click at [723, 178] on input "2" at bounding box center [718, 171] width 20 height 17
type input "1"
type paper-input "1"
click at [723, 178] on input "1" at bounding box center [718, 171] width 20 height 17
type input "0"
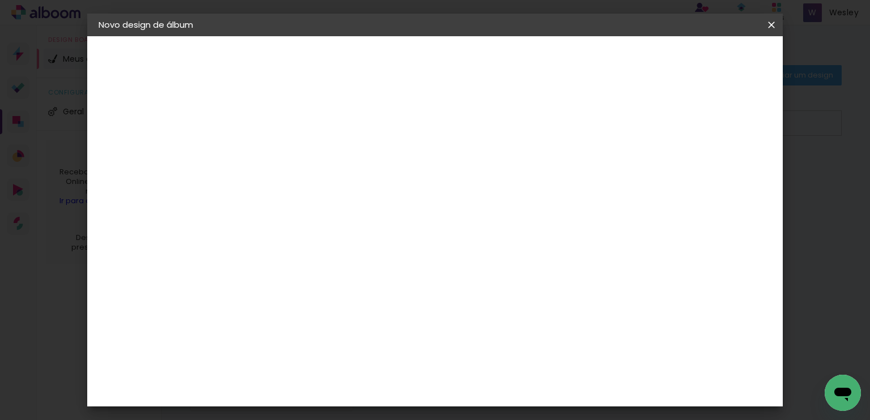
click at [722, 178] on input "0" at bounding box center [719, 171] width 20 height 17
click at [510, 345] on input "60" at bounding box center [497, 346] width 29 height 17
type input "6"
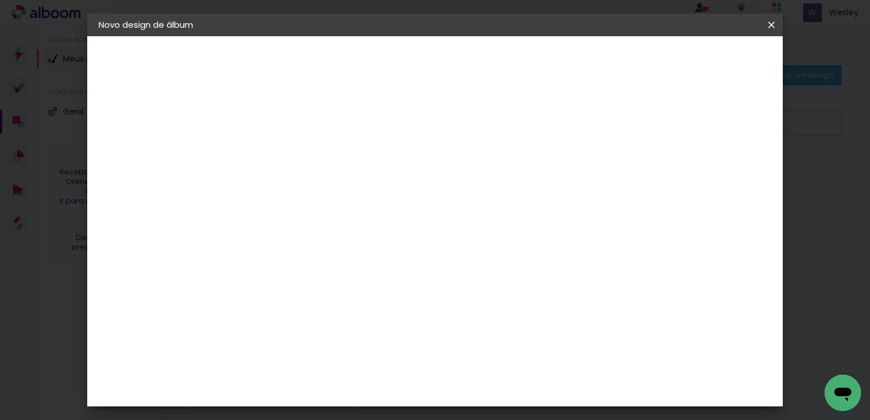
type input "48"
type paper-input "48"
click at [672, 63] on span "Iniciar design" at bounding box center [646, 60] width 52 height 8
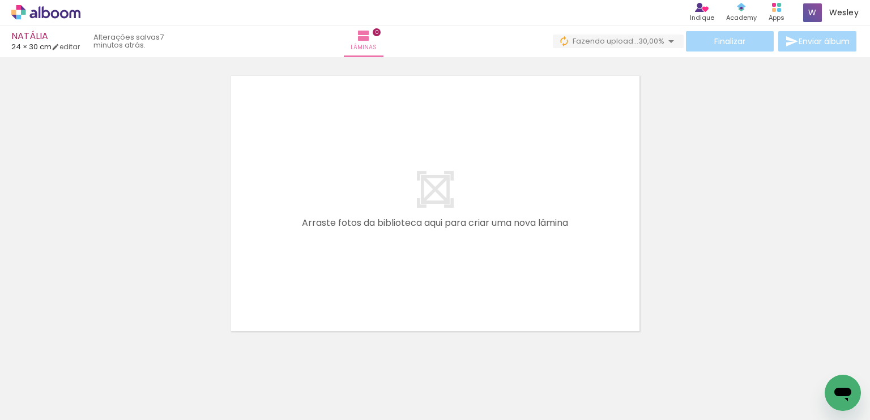
scroll to position [0, 372]
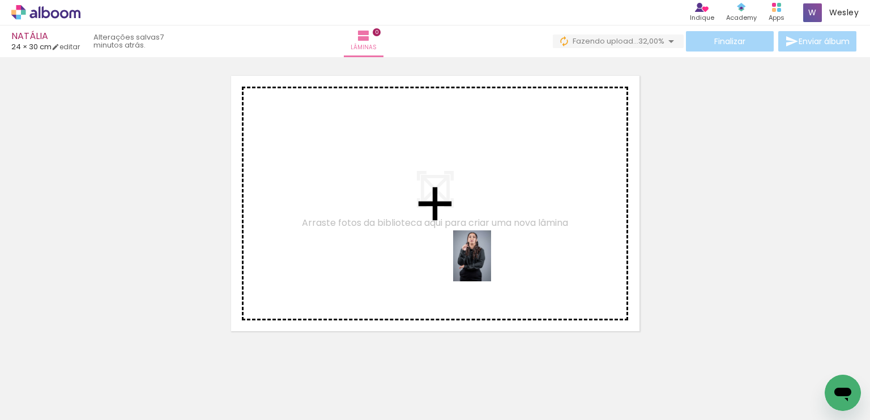
drag, startPoint x: 192, startPoint y: 380, endPoint x: 485, endPoint y: 271, distance: 313.0
click at [492, 257] on quentale-workspace at bounding box center [435, 210] width 870 height 420
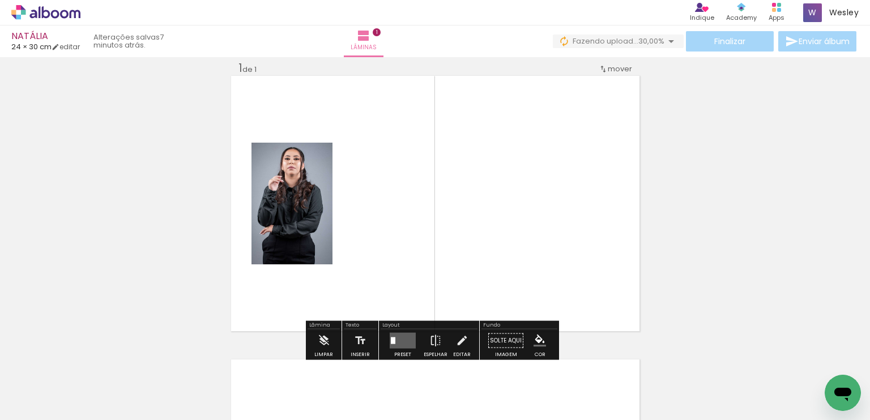
scroll to position [14, 0]
click at [391, 339] on div at bounding box center [393, 341] width 5 height 7
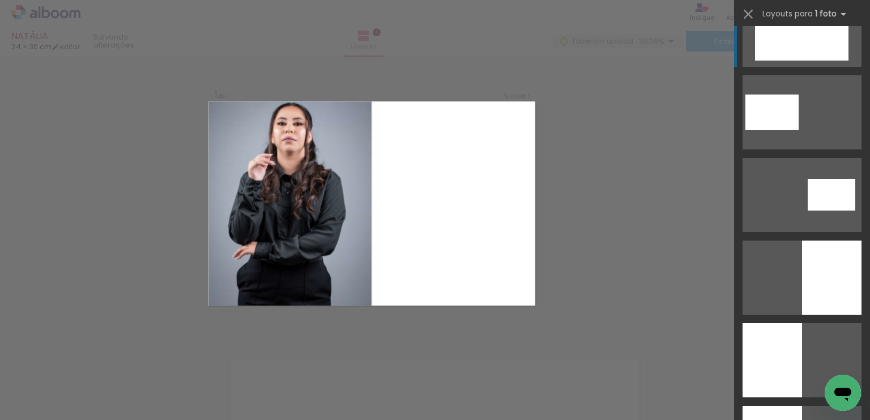
scroll to position [2833, 0]
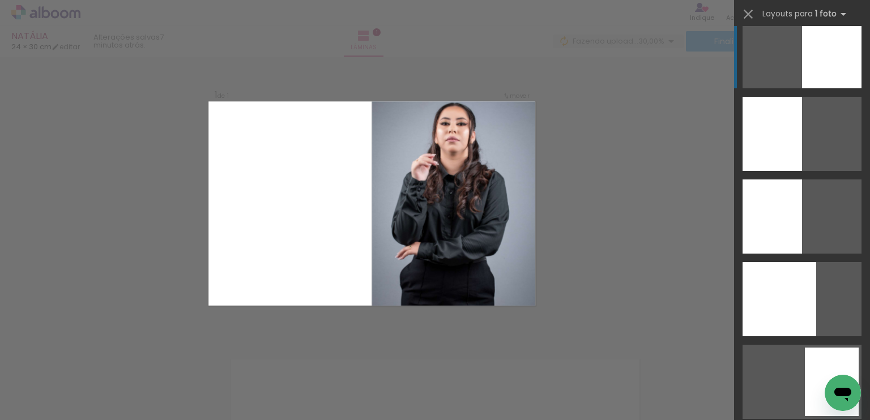
click at [826, 70] on div at bounding box center [831, 51] width 59 height 74
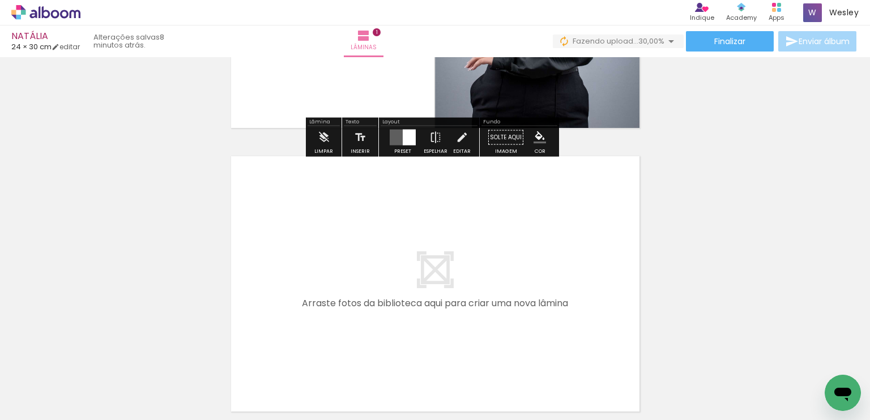
scroll to position [241, 0]
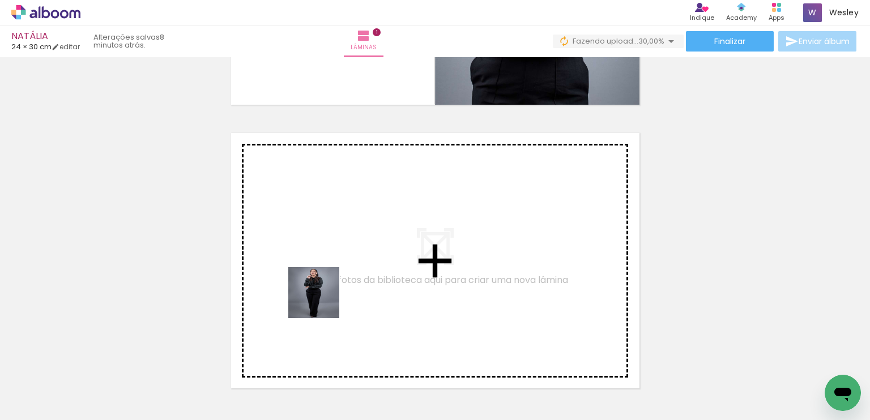
drag, startPoint x: 270, startPoint y: 396, endPoint x: 322, endPoint y: 301, distance: 108.3
click at [322, 301] on quentale-workspace at bounding box center [435, 210] width 870 height 420
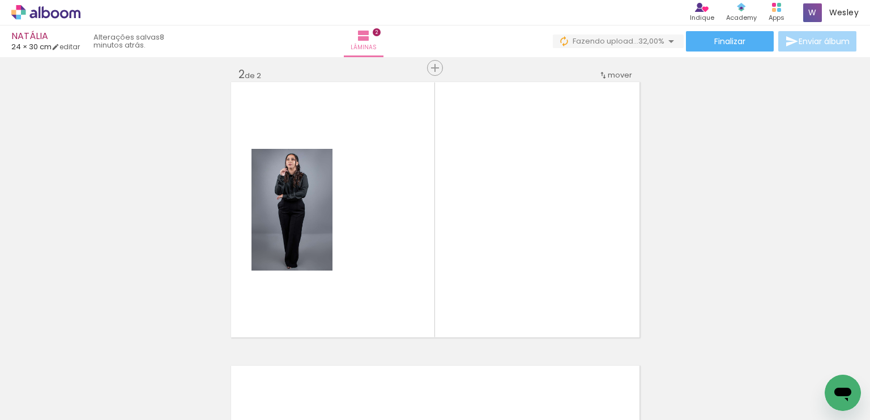
scroll to position [298, 0]
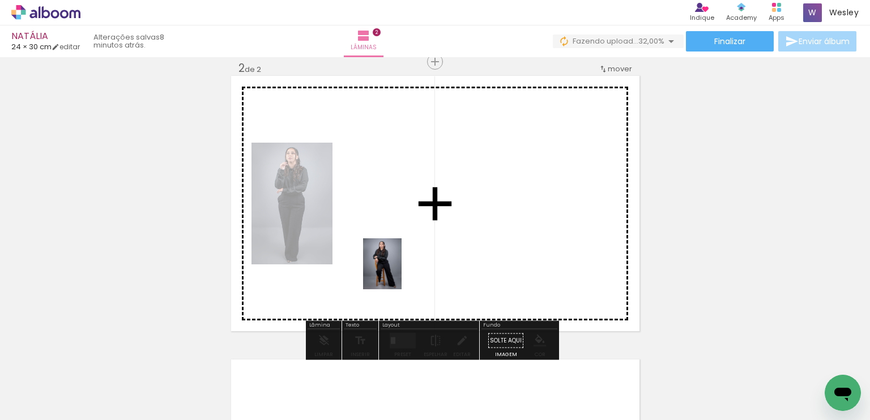
drag, startPoint x: 317, startPoint y: 386, endPoint x: 397, endPoint y: 273, distance: 139.0
click at [397, 273] on quentale-workspace at bounding box center [435, 210] width 870 height 420
click at [475, 256] on quentale-workspace at bounding box center [435, 210] width 870 height 420
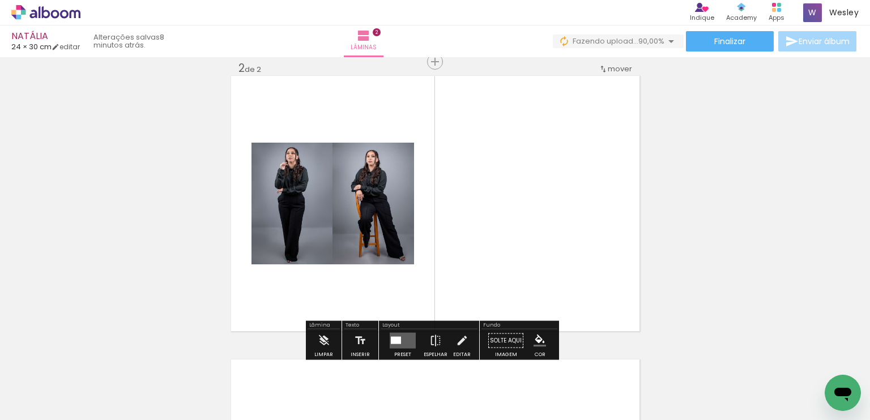
drag, startPoint x: 434, startPoint y: 381, endPoint x: 480, endPoint y: 337, distance: 64.1
click at [471, 254] on quentale-workspace at bounding box center [435, 210] width 870 height 420
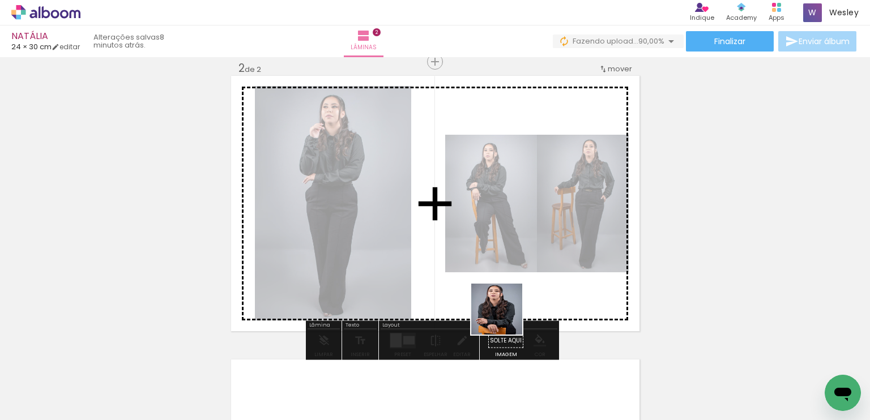
drag, startPoint x: 491, startPoint y: 380, endPoint x: 399, endPoint y: 349, distance: 97.5
click at [505, 229] on quentale-workspace at bounding box center [435, 210] width 870 height 420
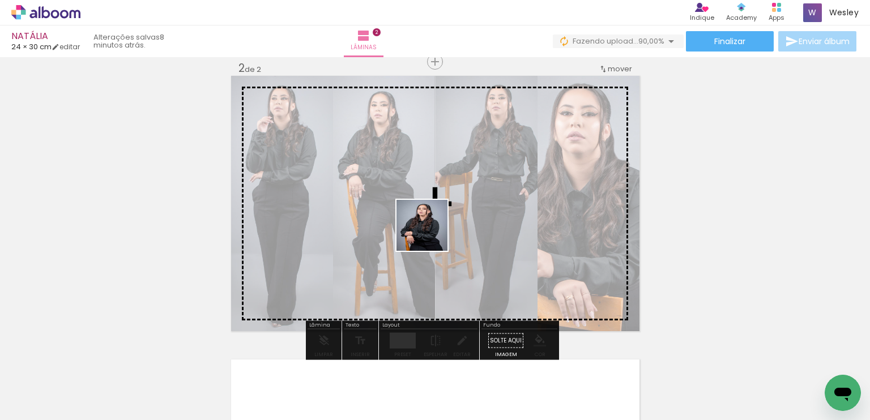
drag, startPoint x: 384, startPoint y: 385, endPoint x: 444, endPoint y: 217, distance: 178.7
click at [434, 227] on quentale-workspace at bounding box center [435, 210] width 870 height 420
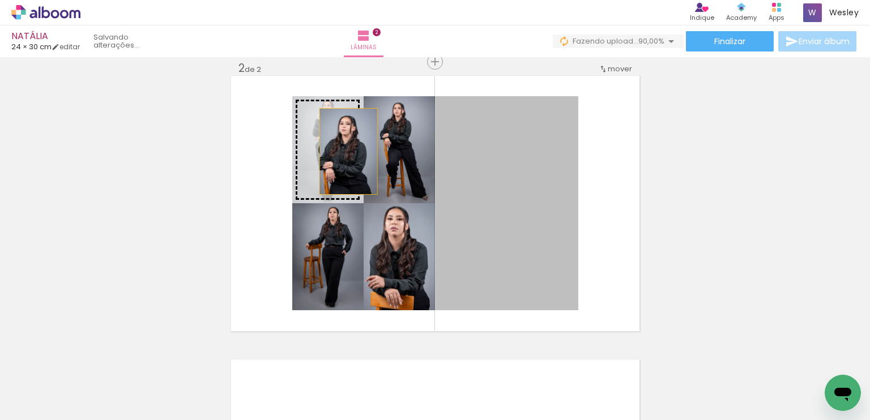
drag, startPoint x: 512, startPoint y: 213, endPoint x: 344, endPoint y: 151, distance: 178.7
click at [0, 0] on slot at bounding box center [0, 0] width 0 height 0
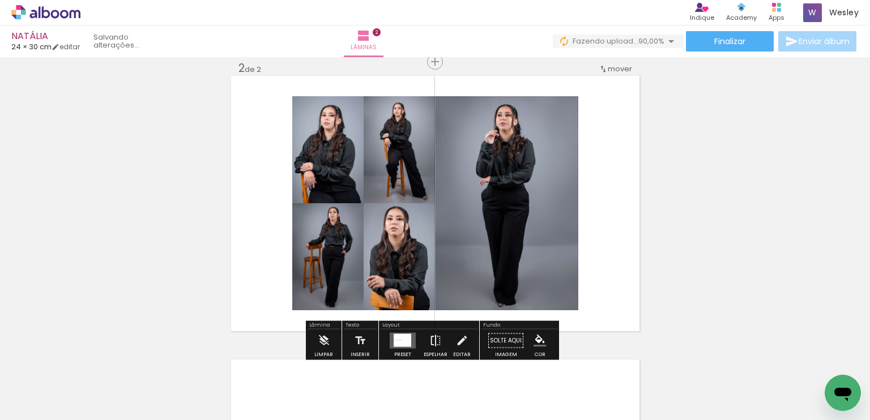
click at [430, 337] on iron-icon at bounding box center [435, 341] width 12 height 23
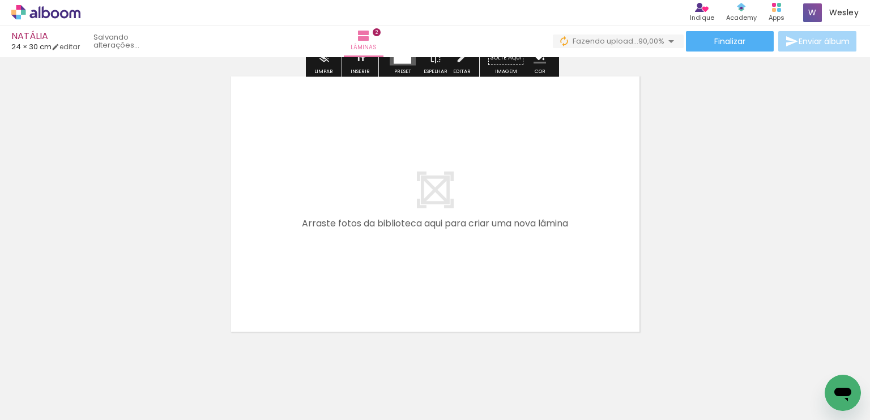
scroll to position [0, 704]
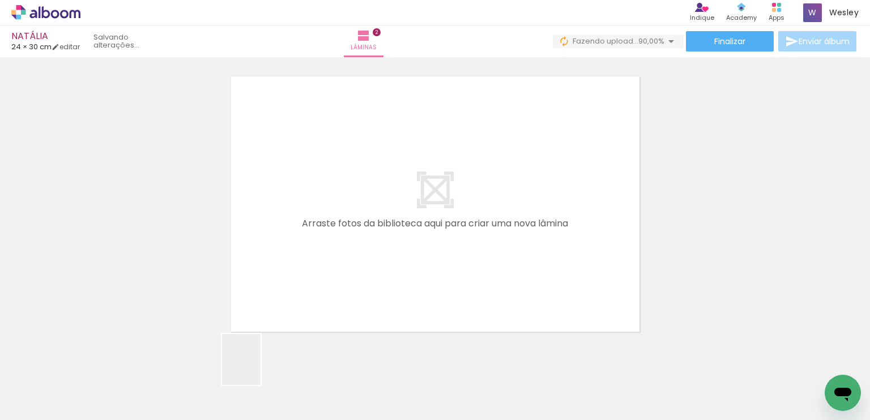
drag, startPoint x: 256, startPoint y: 384, endPoint x: 308, endPoint y: 366, distance: 54.7
click at [281, 277] on quentale-workspace at bounding box center [435, 210] width 870 height 420
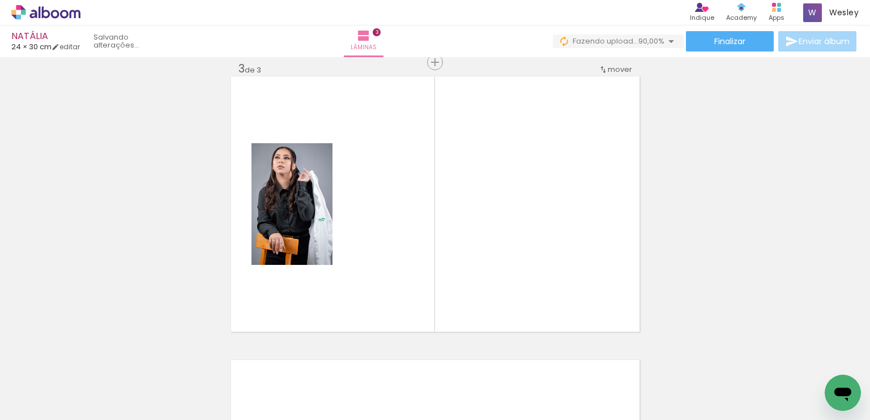
drag, startPoint x: 312, startPoint y: 371, endPoint x: 355, endPoint y: 340, distance: 53.2
click at [348, 252] on quentale-workspace at bounding box center [435, 210] width 870 height 420
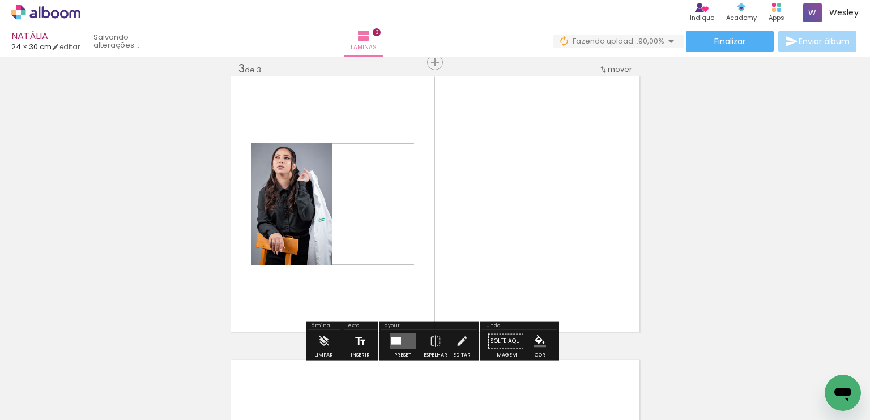
scroll to position [582, 0]
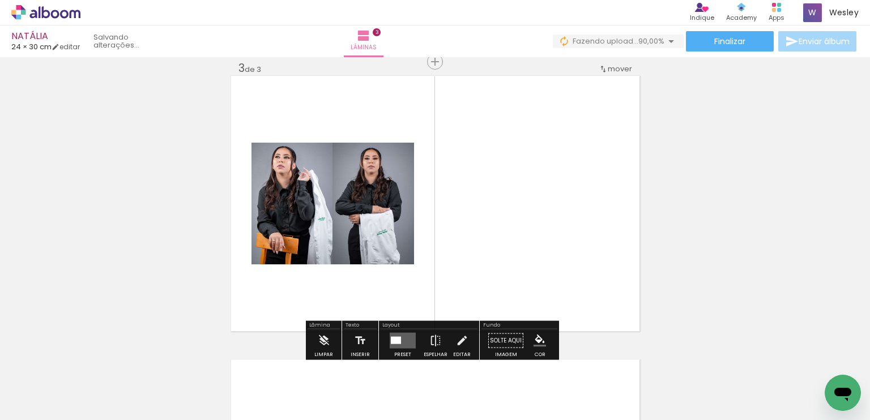
drag, startPoint x: 357, startPoint y: 376, endPoint x: 452, endPoint y: 324, distance: 108.5
click at [428, 226] on quentale-workspace at bounding box center [435, 210] width 870 height 420
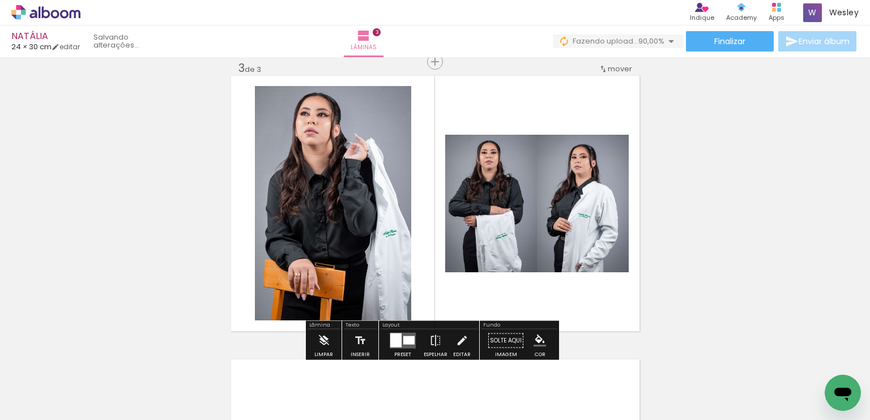
drag, startPoint x: 432, startPoint y: 373, endPoint x: 486, endPoint y: 214, distance: 168.8
click at [485, 224] on quentale-workspace at bounding box center [435, 210] width 870 height 420
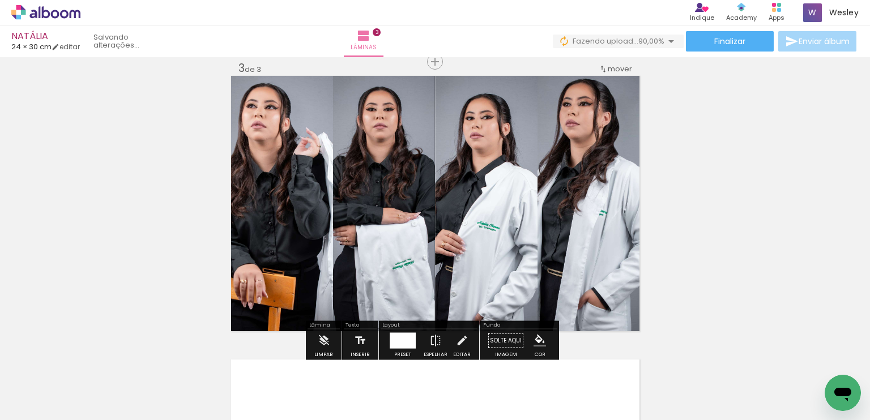
click at [412, 337] on div at bounding box center [413, 341] width 6 height 16
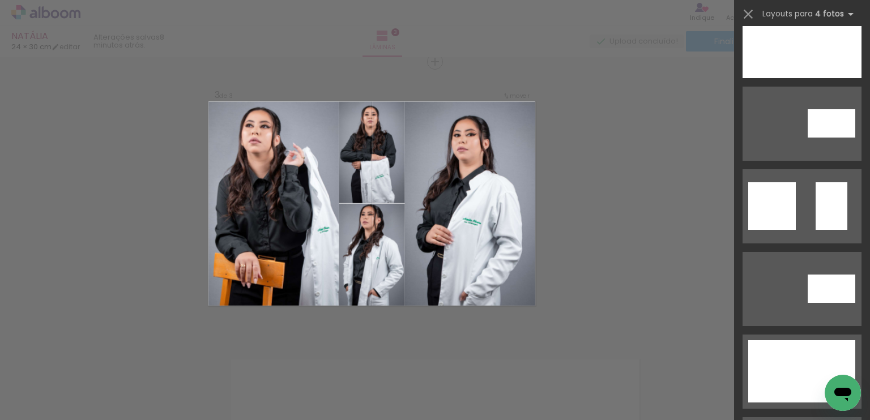
scroll to position [283, 0]
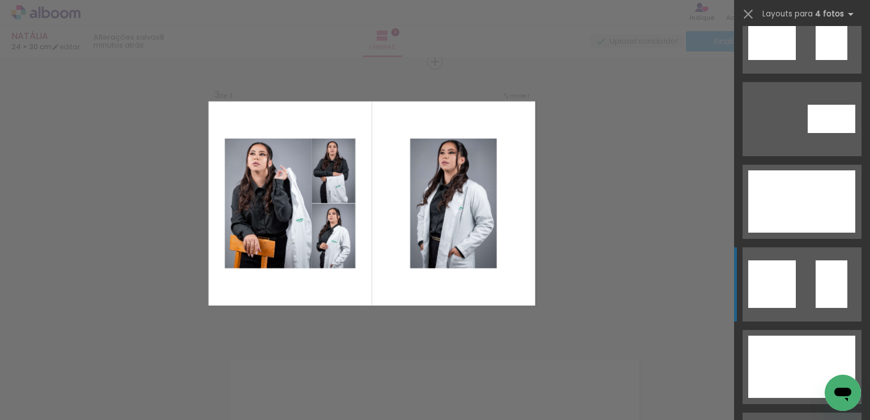
click at [816, 265] on div at bounding box center [832, 285] width 32 height 48
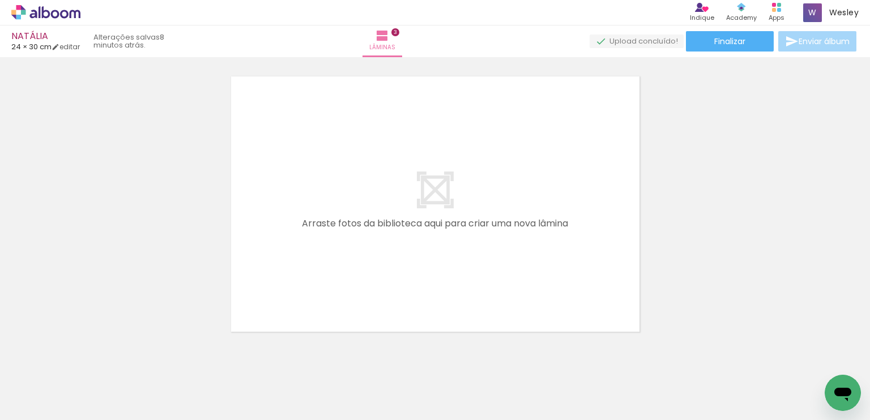
drag, startPoint x: 490, startPoint y: 382, endPoint x: 546, endPoint y: 371, distance: 56.7
click at [449, 294] on quentale-workspace at bounding box center [435, 210] width 870 height 420
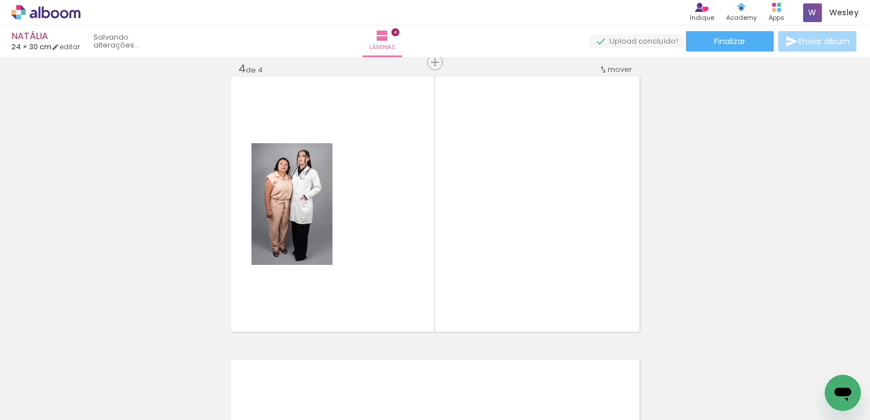
scroll to position [866, 0]
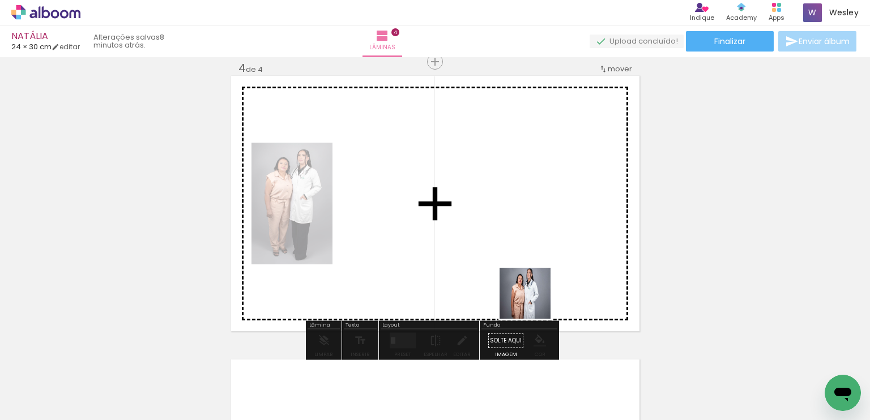
drag, startPoint x: 551, startPoint y: 362, endPoint x: 601, endPoint y: 371, distance: 51.1
click at [533, 280] on quentale-workspace at bounding box center [435, 210] width 870 height 420
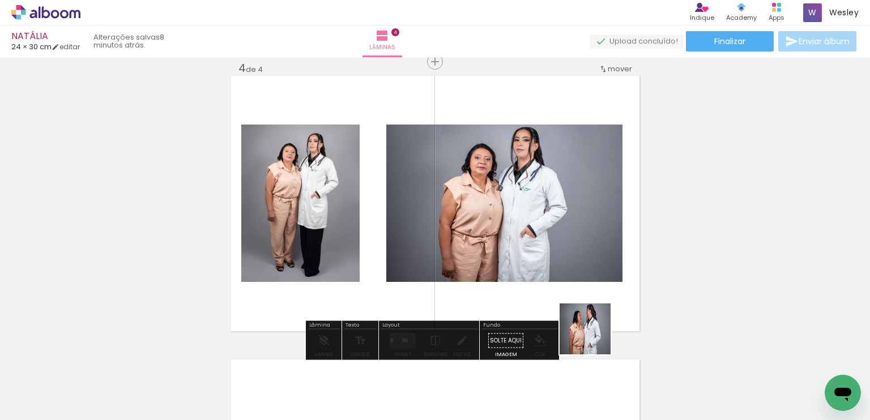
drag, startPoint x: 619, startPoint y: 394, endPoint x: 674, endPoint y: 358, distance: 65.1
click at [563, 287] on quentale-workspace at bounding box center [435, 210] width 870 height 420
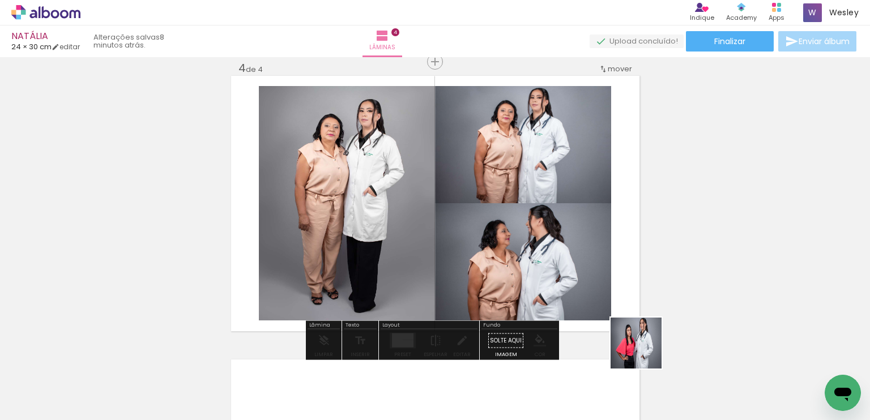
drag, startPoint x: 645, startPoint y: 352, endPoint x: 498, endPoint y: 257, distance: 174.6
click at [496, 267] on quentale-workspace at bounding box center [435, 210] width 870 height 420
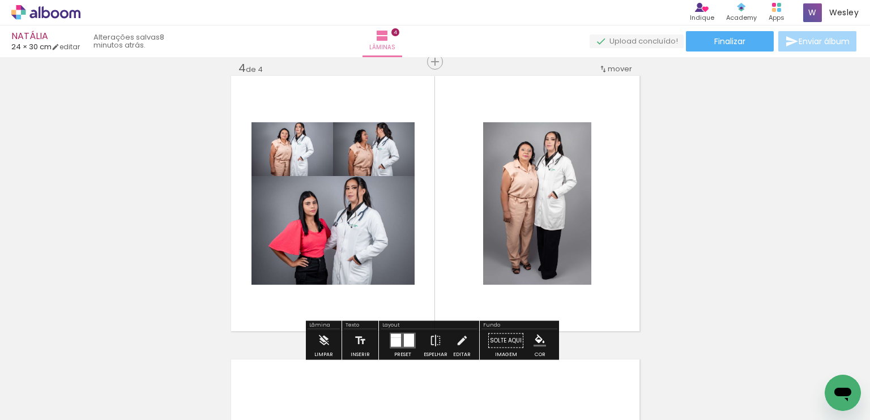
click at [404, 339] on div at bounding box center [409, 340] width 10 height 13
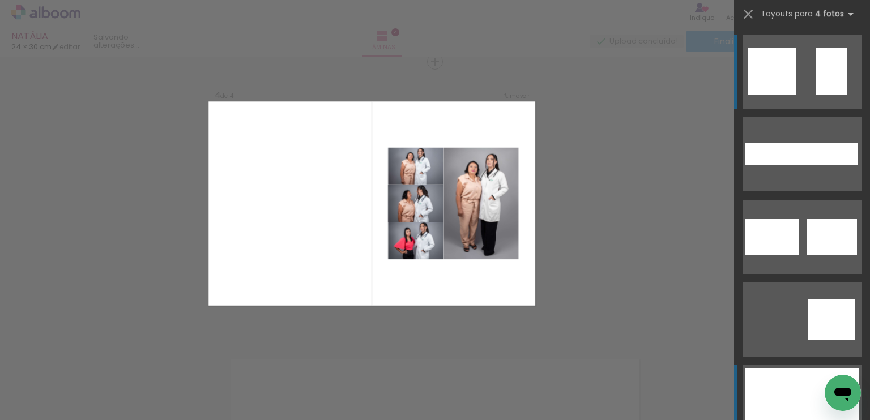
scroll to position [113, 0]
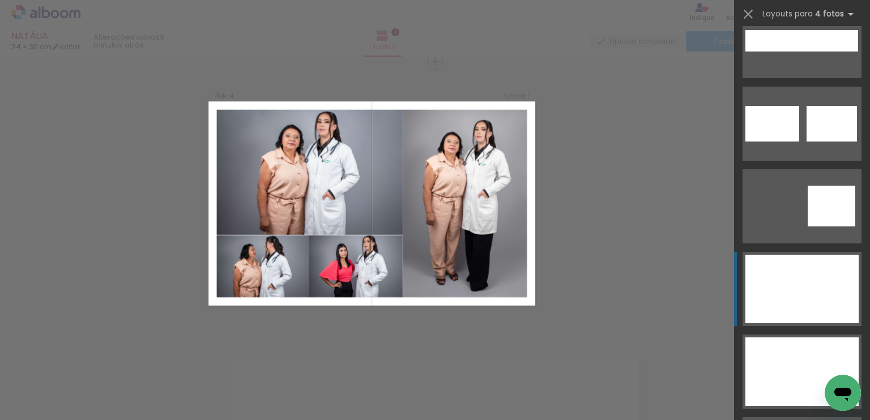
click at [791, 290] on div at bounding box center [780, 278] width 68 height 46
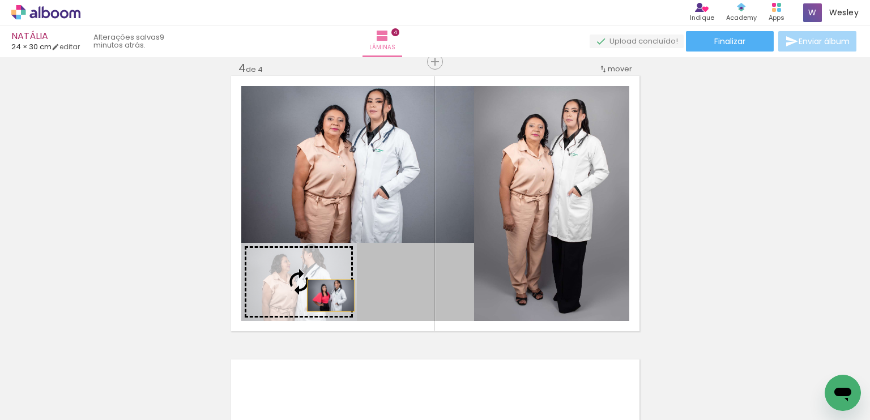
drag, startPoint x: 411, startPoint y: 300, endPoint x: 308, endPoint y: 295, distance: 102.7
click at [0, 0] on slot at bounding box center [0, 0] width 0 height 0
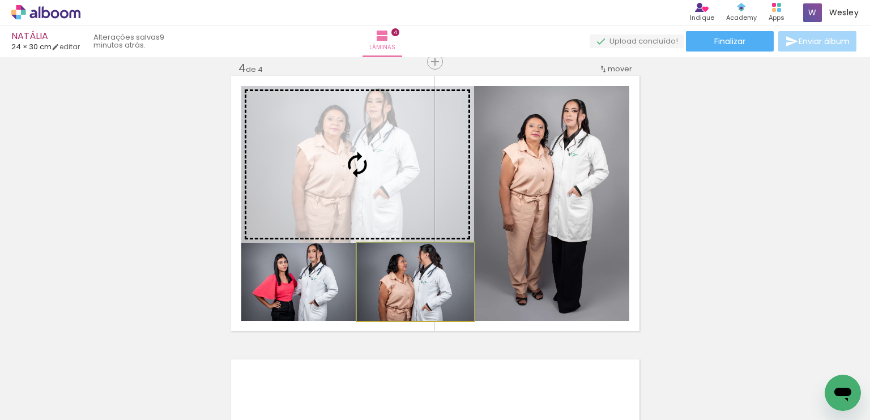
drag, startPoint x: 411, startPoint y: 292, endPoint x: 335, endPoint y: 179, distance: 135.9
click at [0, 0] on slot at bounding box center [0, 0] width 0 height 0
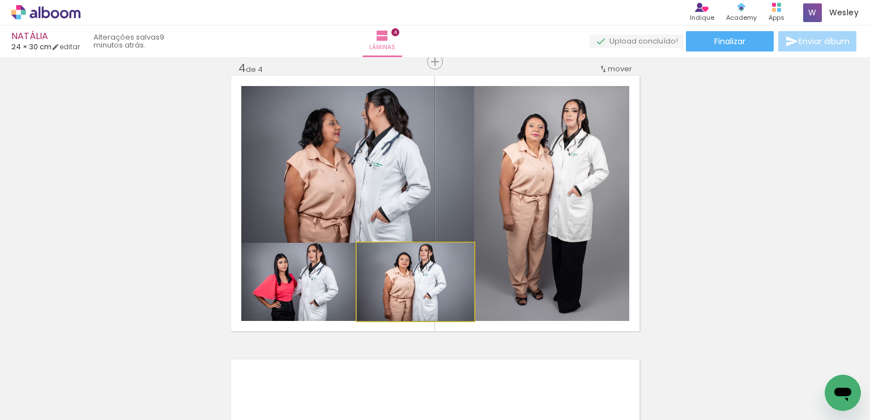
drag, startPoint x: 422, startPoint y: 294, endPoint x: 414, endPoint y: 296, distance: 8.3
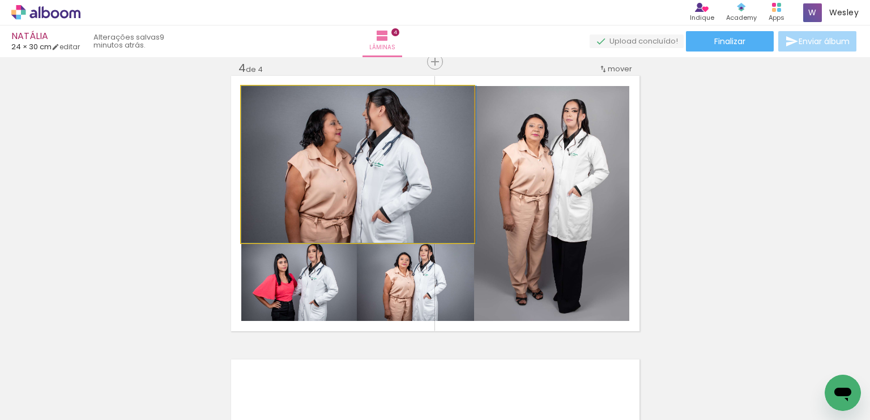
drag, startPoint x: 365, startPoint y: 141, endPoint x: 367, endPoint y: 149, distance: 8.7
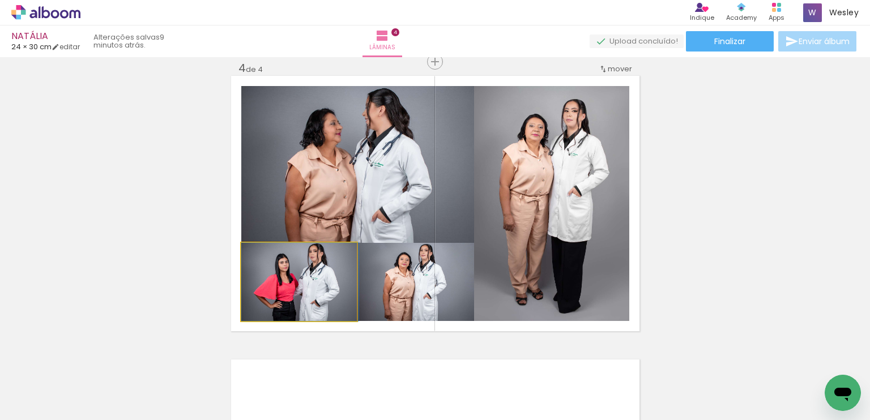
drag, startPoint x: 320, startPoint y: 287, endPoint x: 324, endPoint y: 292, distance: 6.4
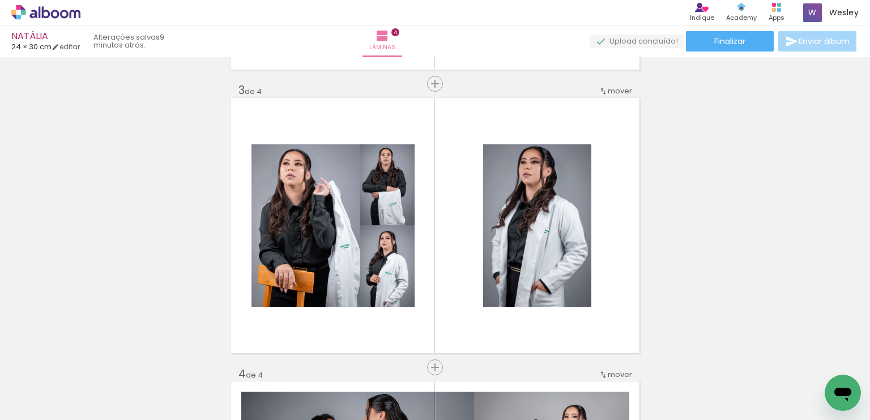
scroll to position [547, 0]
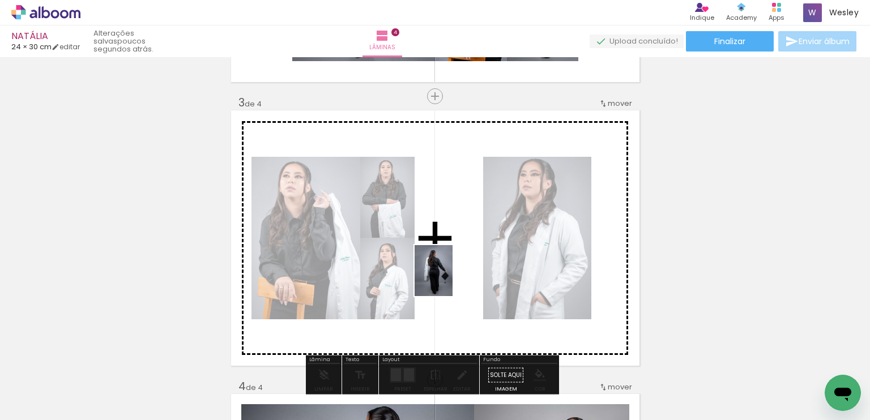
drag, startPoint x: 330, startPoint y: 400, endPoint x: 449, endPoint y: 279, distance: 169.1
click at [449, 279] on quentale-workspace at bounding box center [435, 210] width 870 height 420
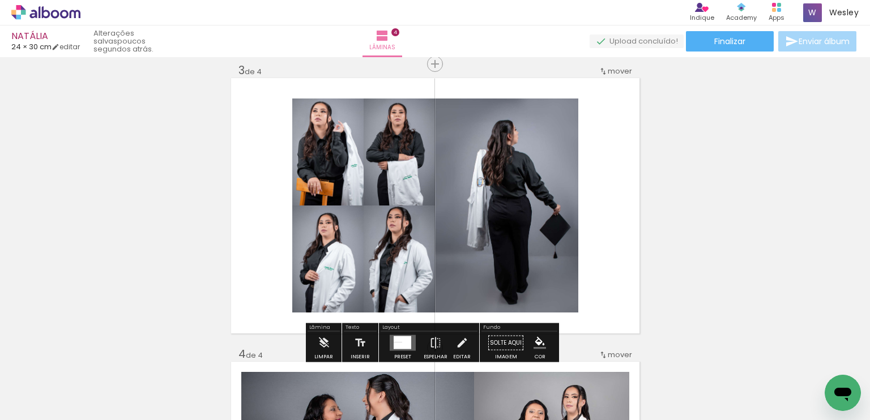
scroll to position [604, 0]
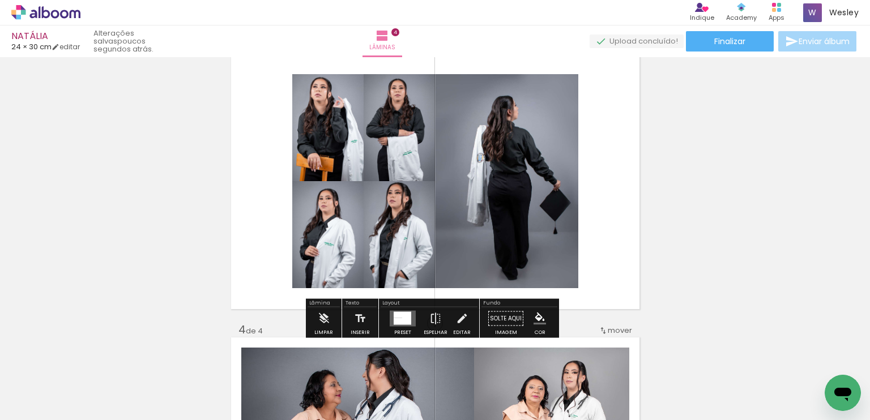
click at [402, 319] on div at bounding box center [406, 318] width 9 height 13
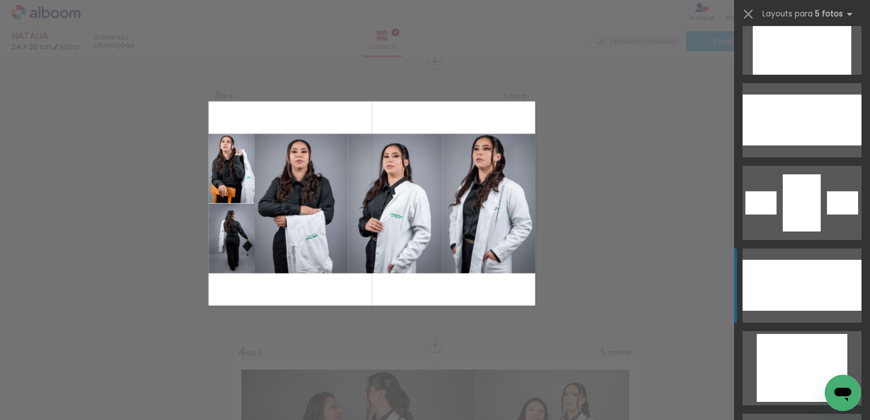
scroll to position [283, 0]
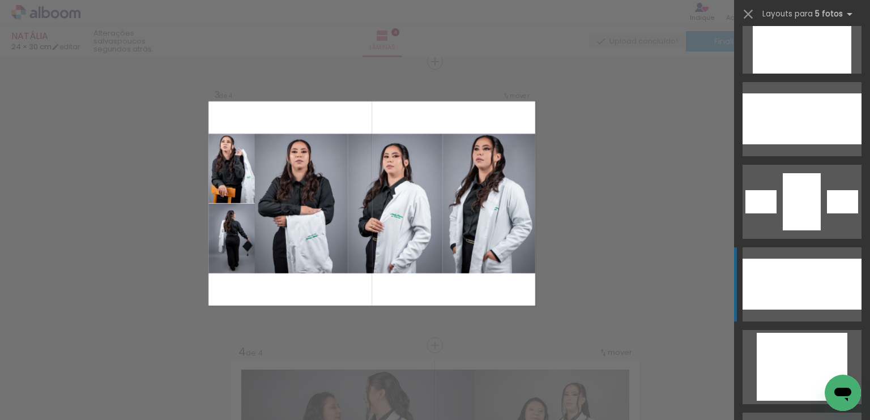
click at [794, 283] on div at bounding box center [811, 284] width 34 height 51
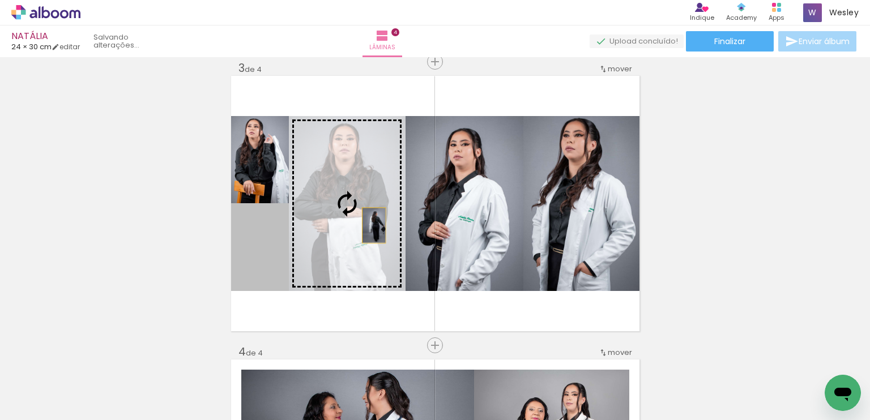
drag, startPoint x: 274, startPoint y: 257, endPoint x: 369, endPoint y: 226, distance: 100.2
click at [0, 0] on slot at bounding box center [0, 0] width 0 height 0
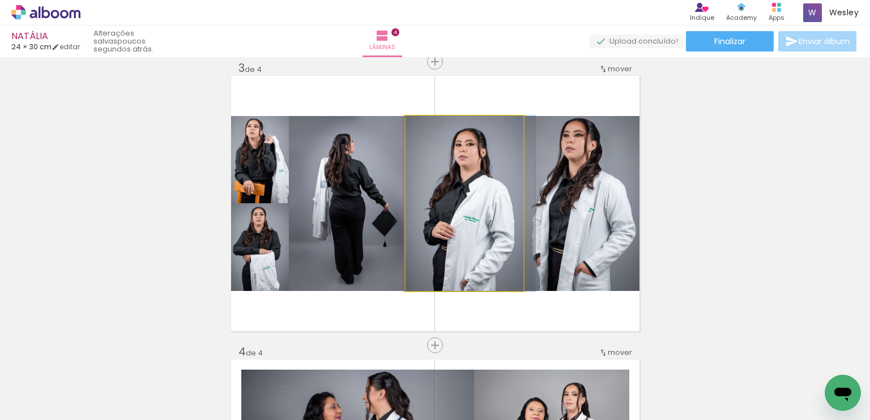
drag, startPoint x: 482, startPoint y: 222, endPoint x: 487, endPoint y: 217, distance: 6.8
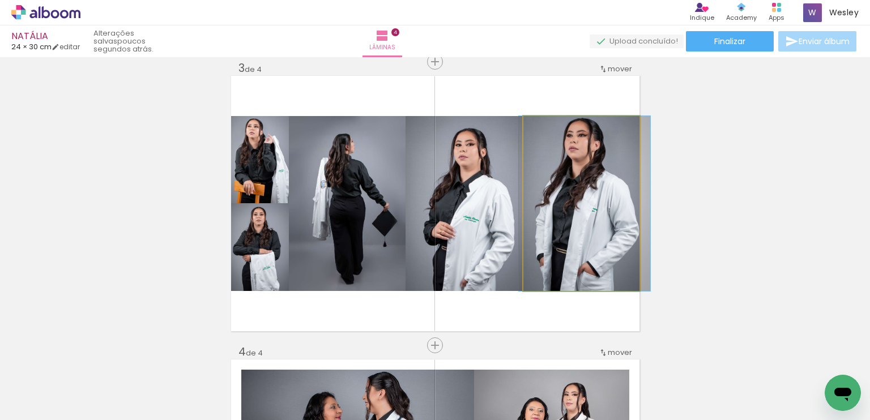
drag, startPoint x: 576, startPoint y: 203, endPoint x: 579, endPoint y: 209, distance: 6.6
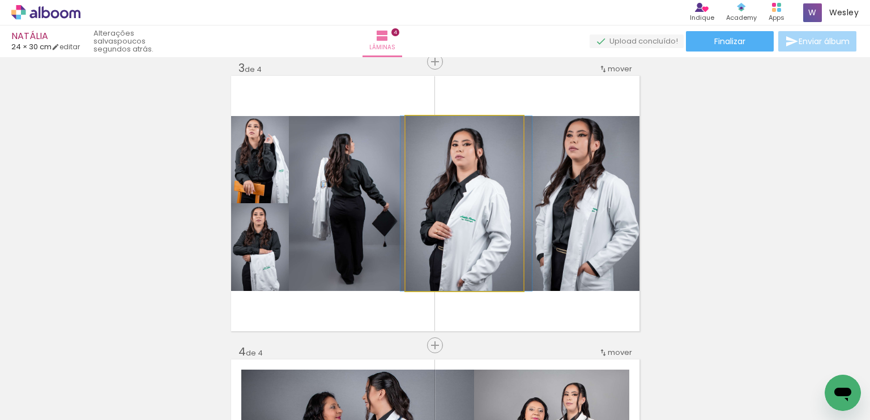
drag, startPoint x: 486, startPoint y: 214, endPoint x: 473, endPoint y: 197, distance: 21.4
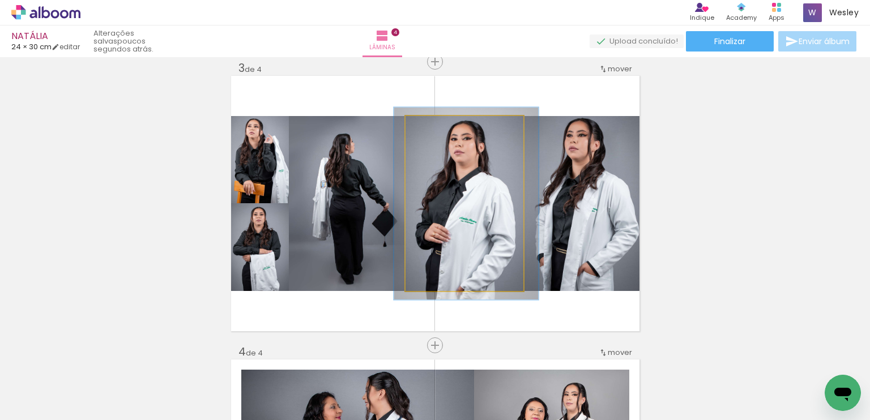
type paper-slider "110"
click at [431, 125] on div at bounding box center [436, 128] width 10 height 10
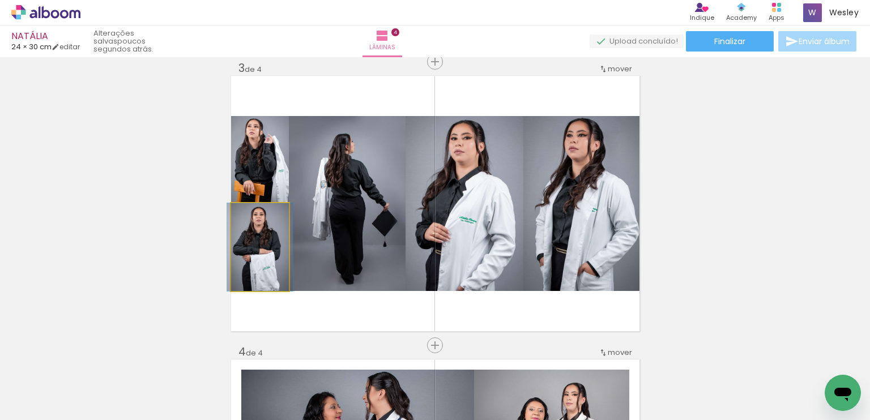
click at [271, 252] on quentale-photo at bounding box center [260, 247] width 58 height 88
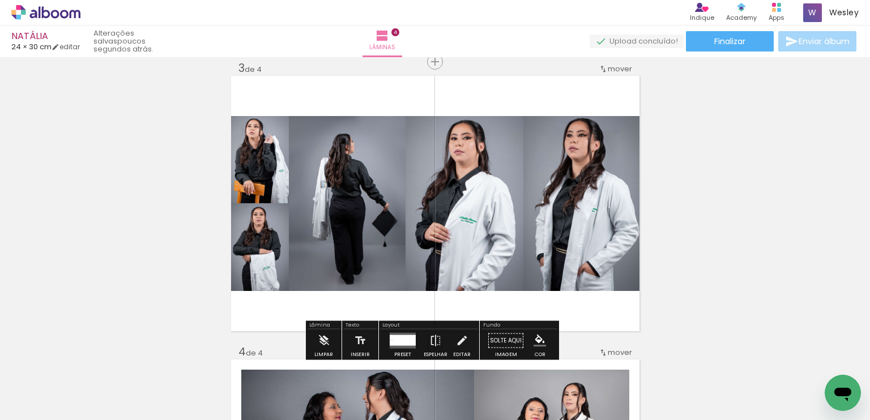
drag, startPoint x: 768, startPoint y: 156, endPoint x: 757, endPoint y: 160, distance: 12.2
click at [769, 155] on div "Inserir lâmina 1 de 4 Inserir lâmina 2 de 4 Inserir lâmina 3 de 4 Inserir lâmin…" at bounding box center [435, 189] width 870 height 1420
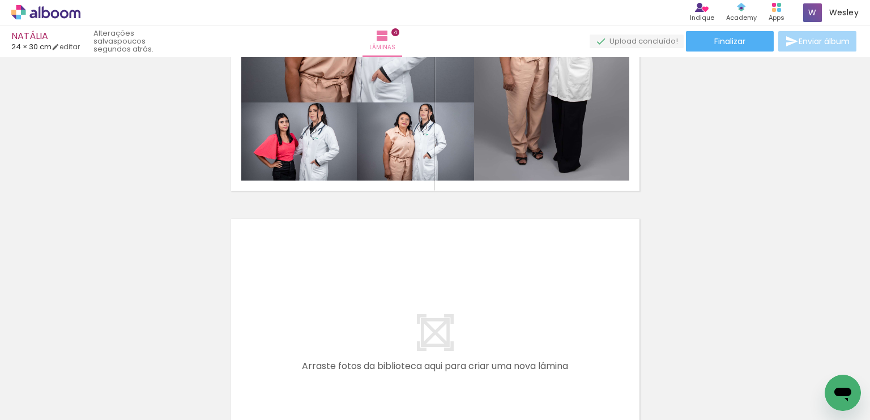
scroll to position [1171, 0]
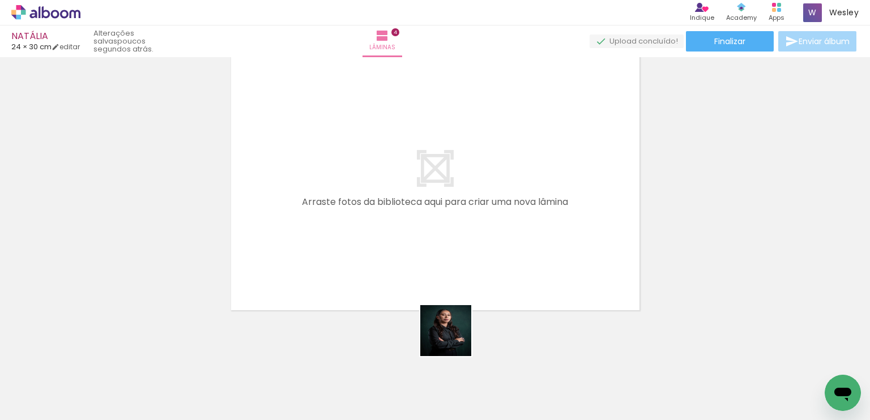
drag, startPoint x: 501, startPoint y: 392, endPoint x: 422, endPoint y: 307, distance: 116.7
click at [426, 310] on quentale-workspace at bounding box center [435, 210] width 870 height 420
click at [422, 307] on quentale-layouter at bounding box center [435, 183] width 409 height 256
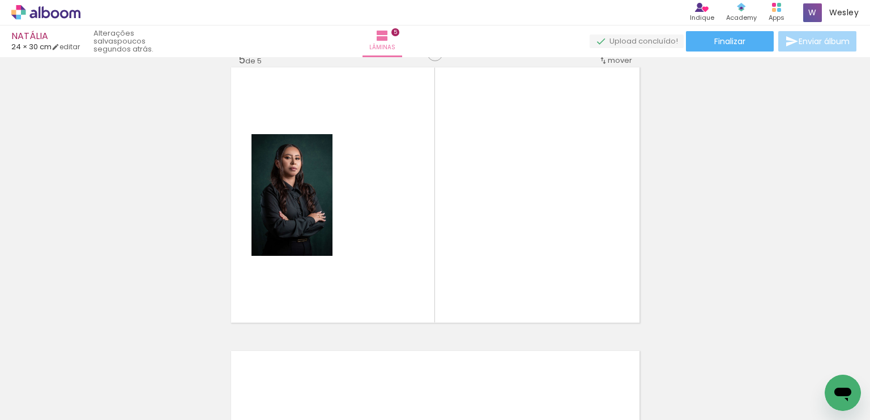
scroll to position [1150, 0]
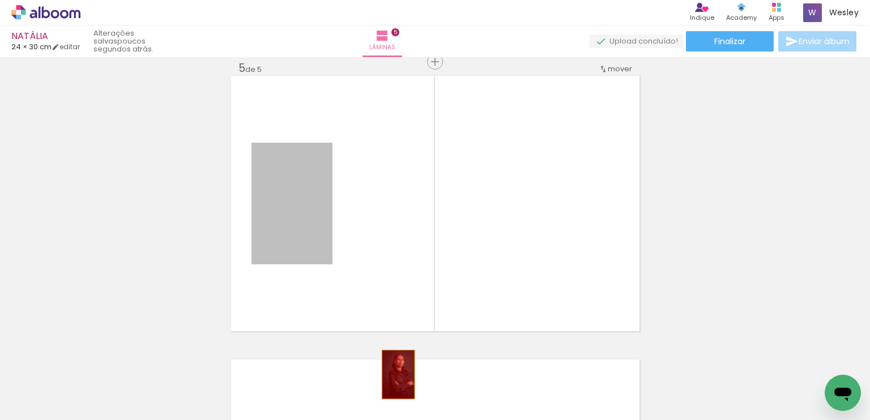
drag, startPoint x: 307, startPoint y: 254, endPoint x: 394, endPoint y: 375, distance: 148.6
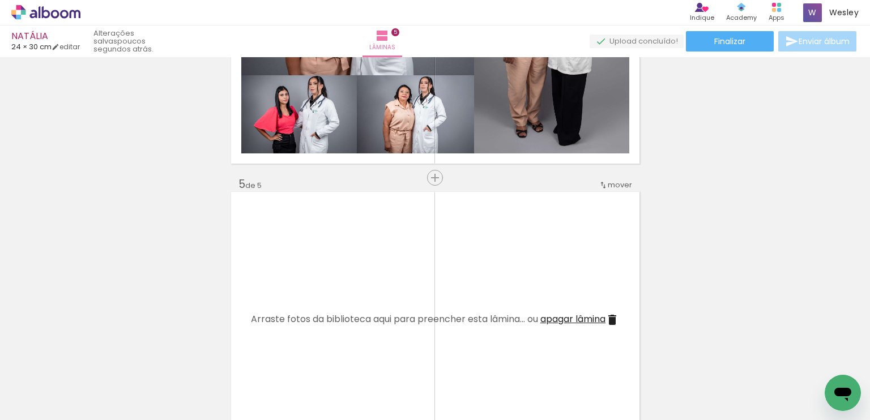
scroll to position [1036, 0]
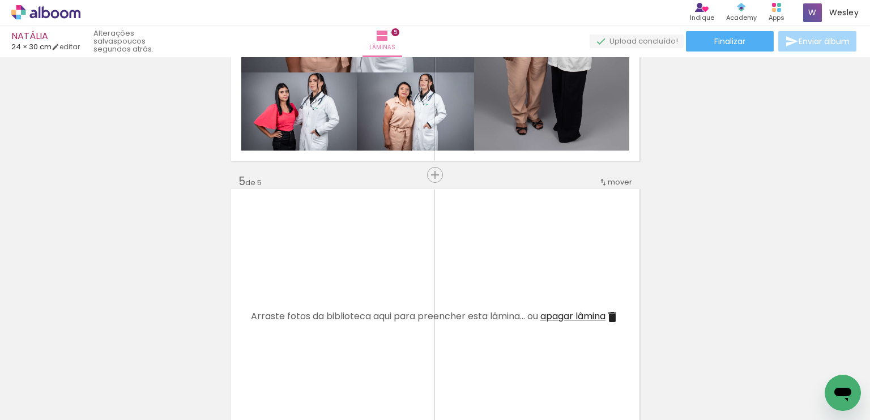
drag, startPoint x: 322, startPoint y: 389, endPoint x: 374, endPoint y: 362, distance: 59.1
click at [368, 318] on quentale-workspace at bounding box center [435, 210] width 870 height 420
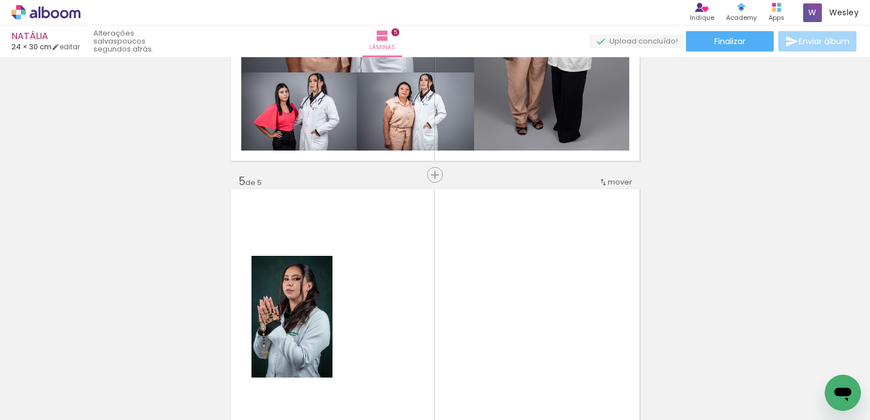
drag, startPoint x: 377, startPoint y: 377, endPoint x: 440, endPoint y: 368, distance: 63.0
click at [419, 302] on quentale-workspace at bounding box center [435, 210] width 870 height 420
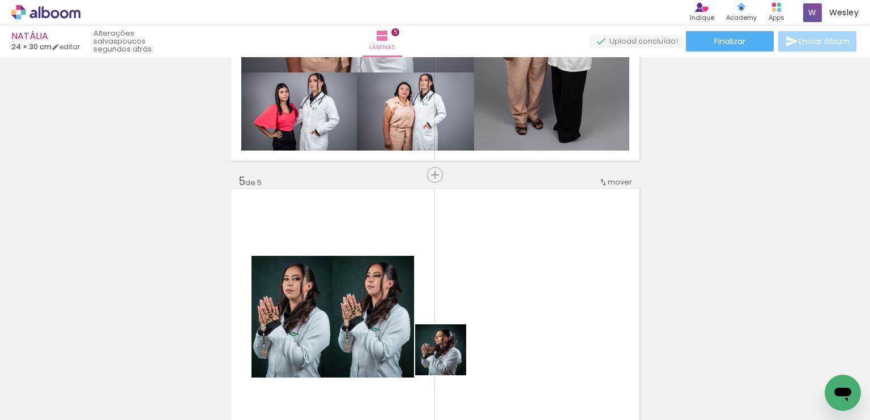
drag, startPoint x: 449, startPoint y: 359, endPoint x: 503, endPoint y: 323, distance: 64.6
click at [492, 291] on quentale-workspace at bounding box center [435, 210] width 870 height 420
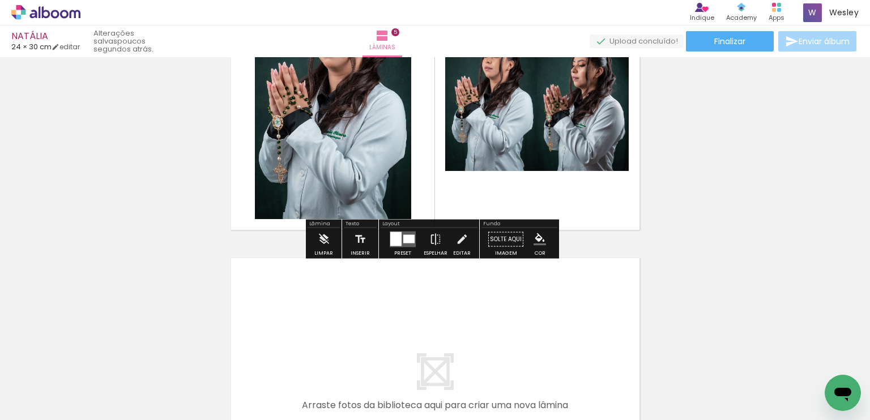
scroll to position [1263, 0]
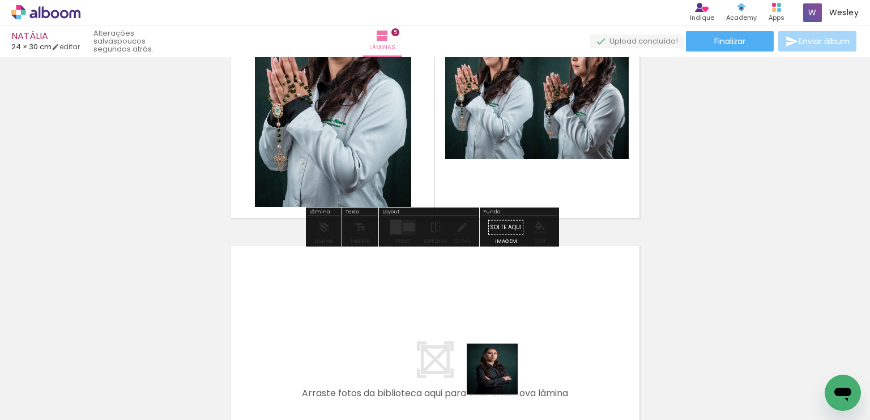
drag, startPoint x: 501, startPoint y: 378, endPoint x: 398, endPoint y: 314, distance: 120.9
click at [398, 314] on quentale-workspace at bounding box center [435, 210] width 870 height 420
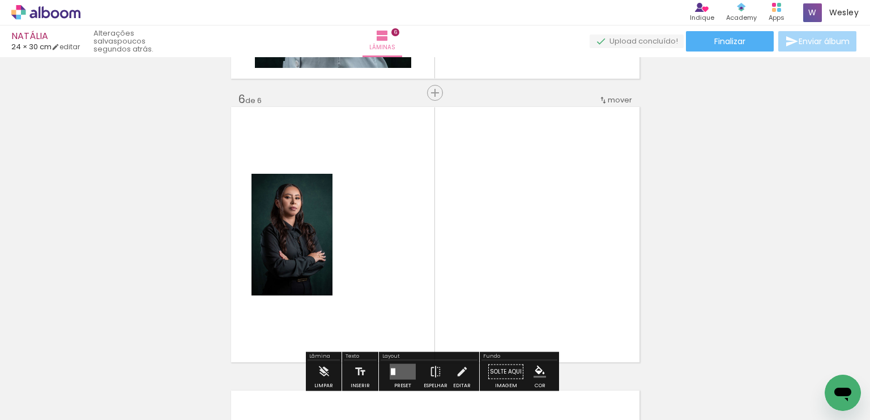
scroll to position [1434, 0]
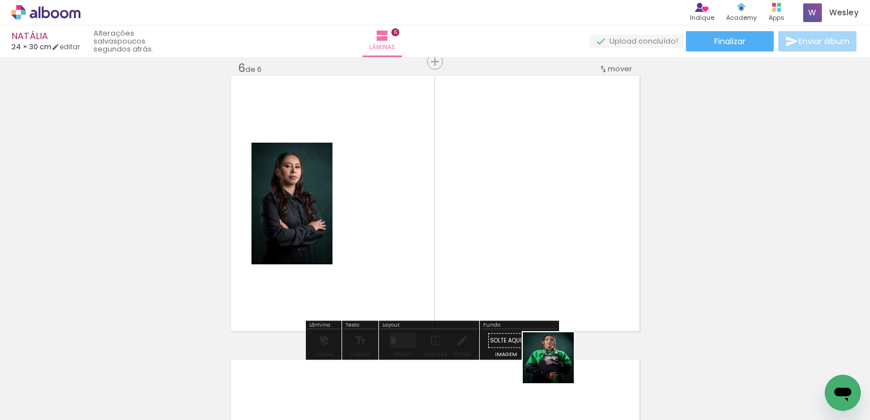
drag, startPoint x: 560, startPoint y: 377, endPoint x: 516, endPoint y: 270, distance: 115.1
click at [518, 274] on quentale-workspace at bounding box center [435, 210] width 870 height 420
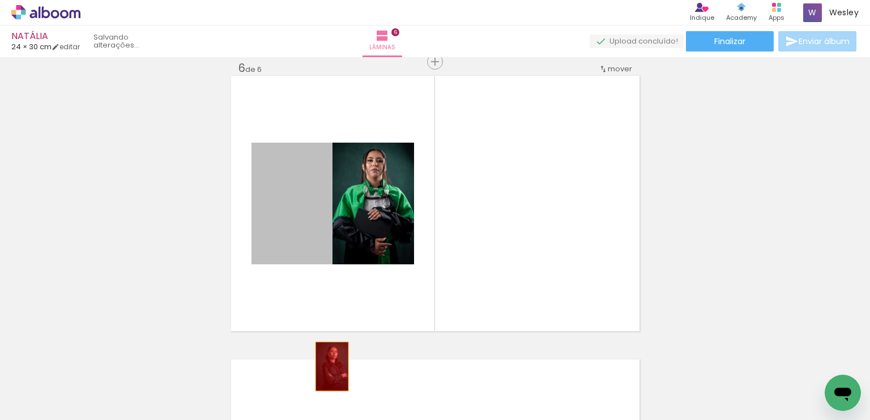
drag, startPoint x: 304, startPoint y: 199, endPoint x: 328, endPoint y: 367, distance: 168.8
click at [328, 367] on quentale-workspace at bounding box center [435, 210] width 870 height 420
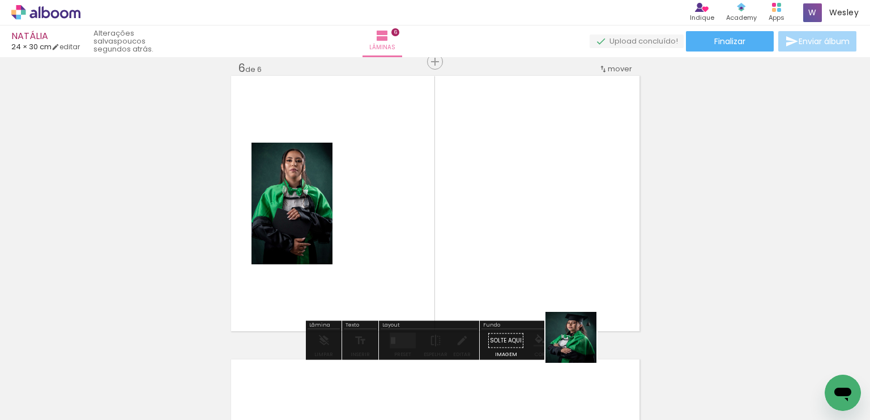
drag, startPoint x: 623, startPoint y: 380, endPoint x: 528, endPoint y: 298, distance: 125.7
click at [528, 298] on quentale-workspace at bounding box center [435, 210] width 870 height 420
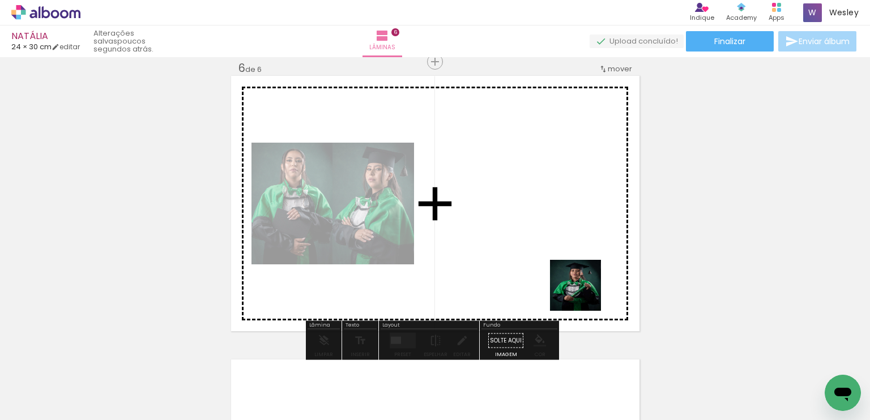
drag, startPoint x: 691, startPoint y: 391, endPoint x: 724, endPoint y: 388, distance: 33.0
click at [581, 290] on quentale-workspace at bounding box center [435, 210] width 870 height 420
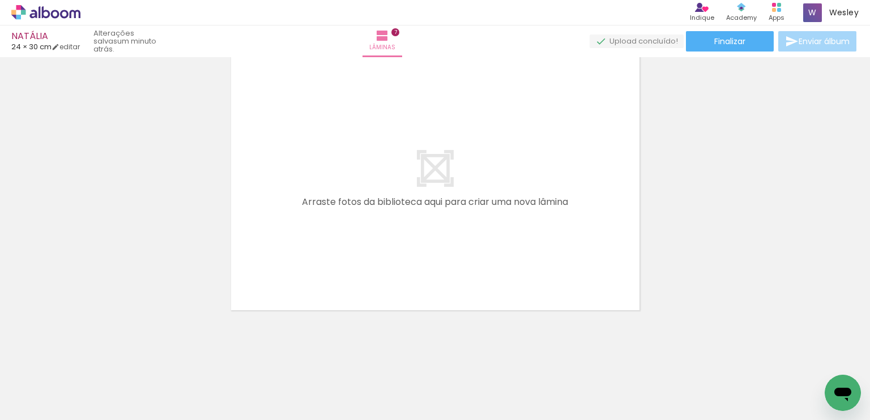
scroll to position [0, 2398]
drag, startPoint x: 820, startPoint y: 367, endPoint x: 727, endPoint y: 365, distance: 93.5
click at [615, 292] on quentale-workspace at bounding box center [435, 210] width 870 height 420
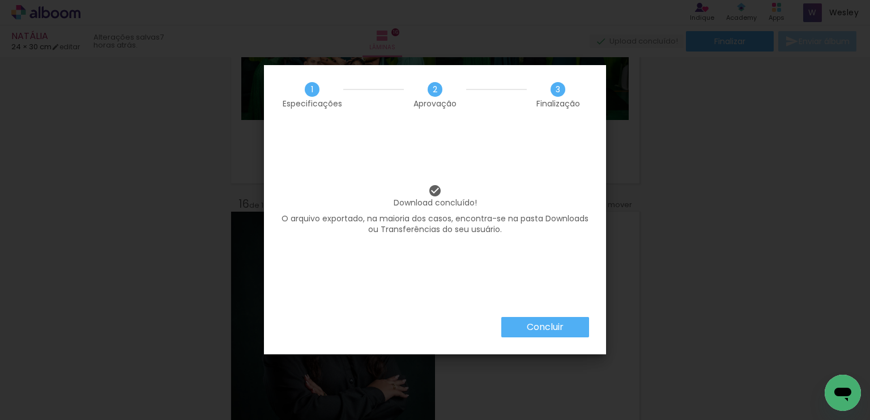
scroll to position [0, 1190]
